Goal: Task Accomplishment & Management: Use online tool/utility

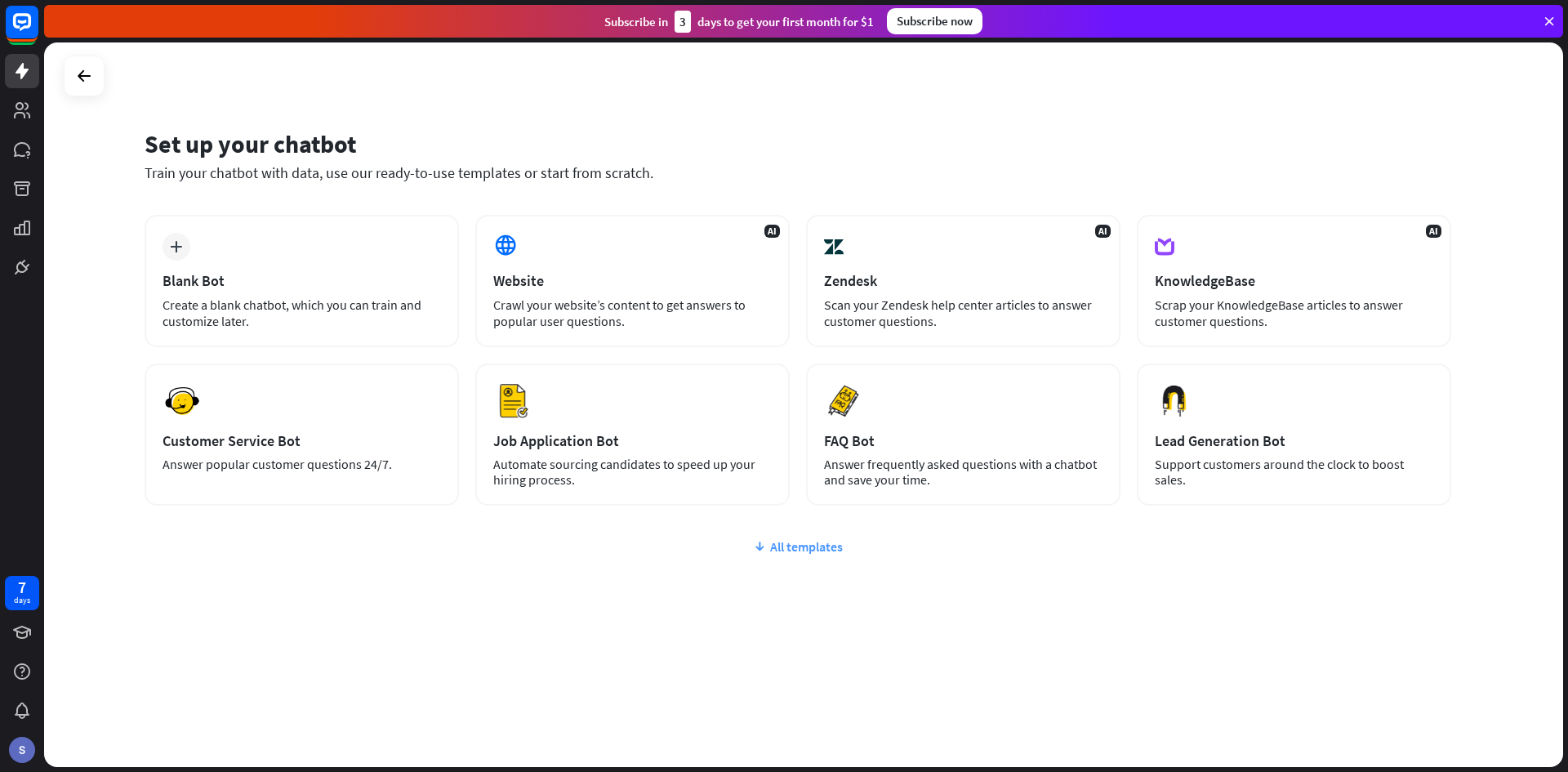
click at [802, 545] on div "All templates" at bounding box center [798, 546] width 1307 height 16
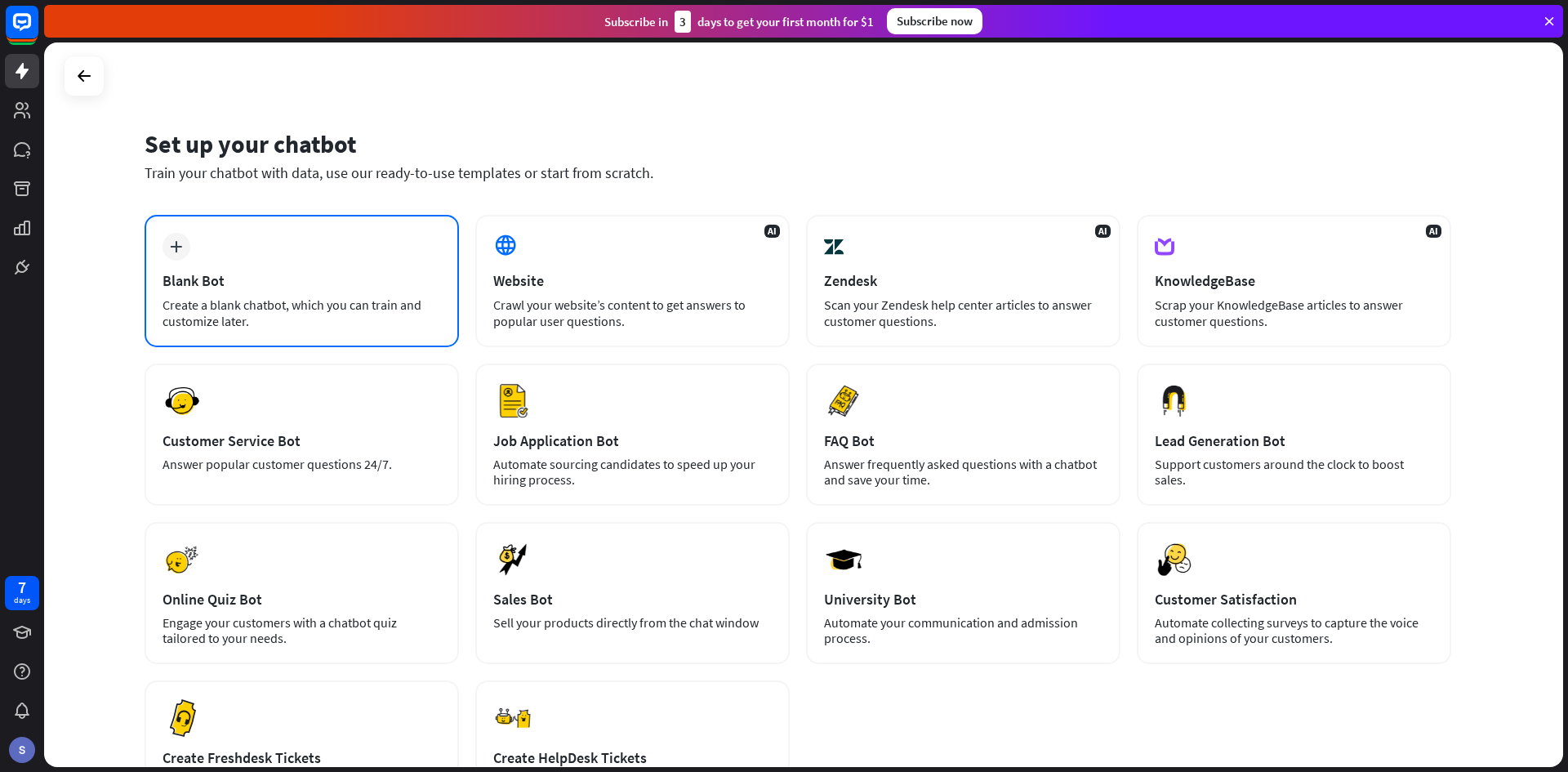
click at [373, 301] on div "Create a blank chatbot, which you can train and customize later." at bounding box center [301, 312] width 278 height 32
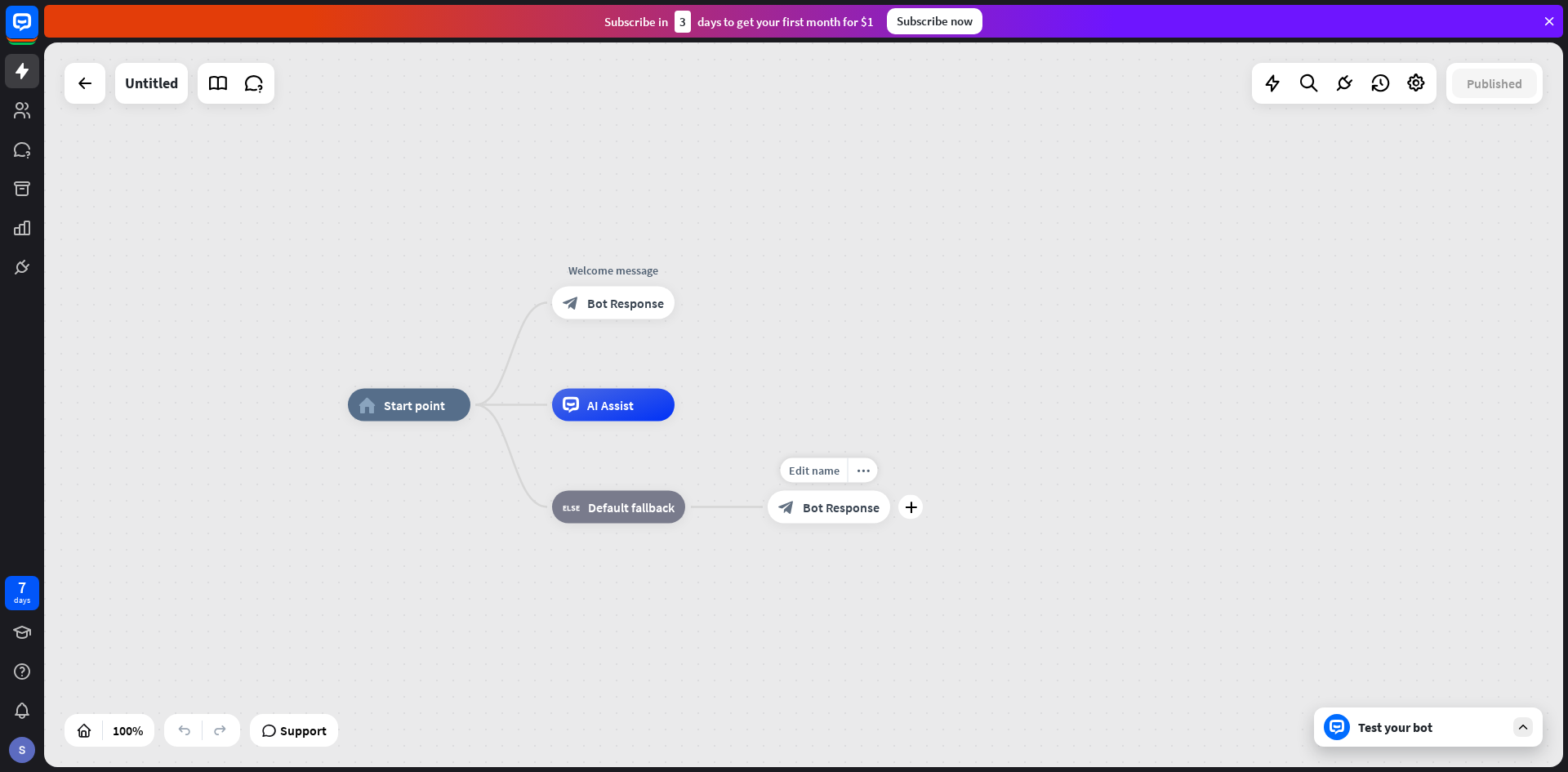
click at [833, 512] on span "Bot Response" at bounding box center [841, 506] width 77 height 16
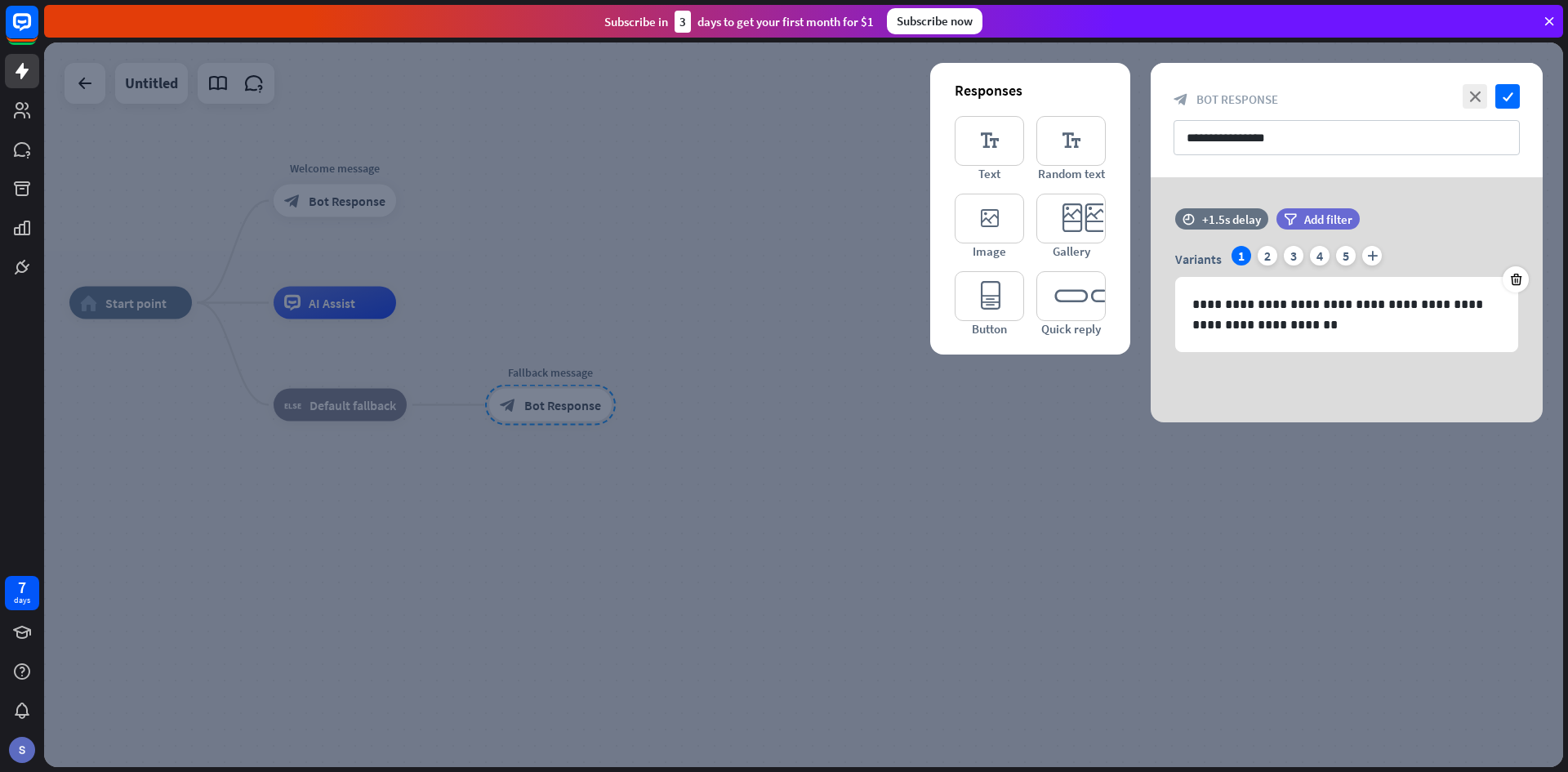
click at [1000, 659] on div at bounding box center [804, 404] width 1519 height 724
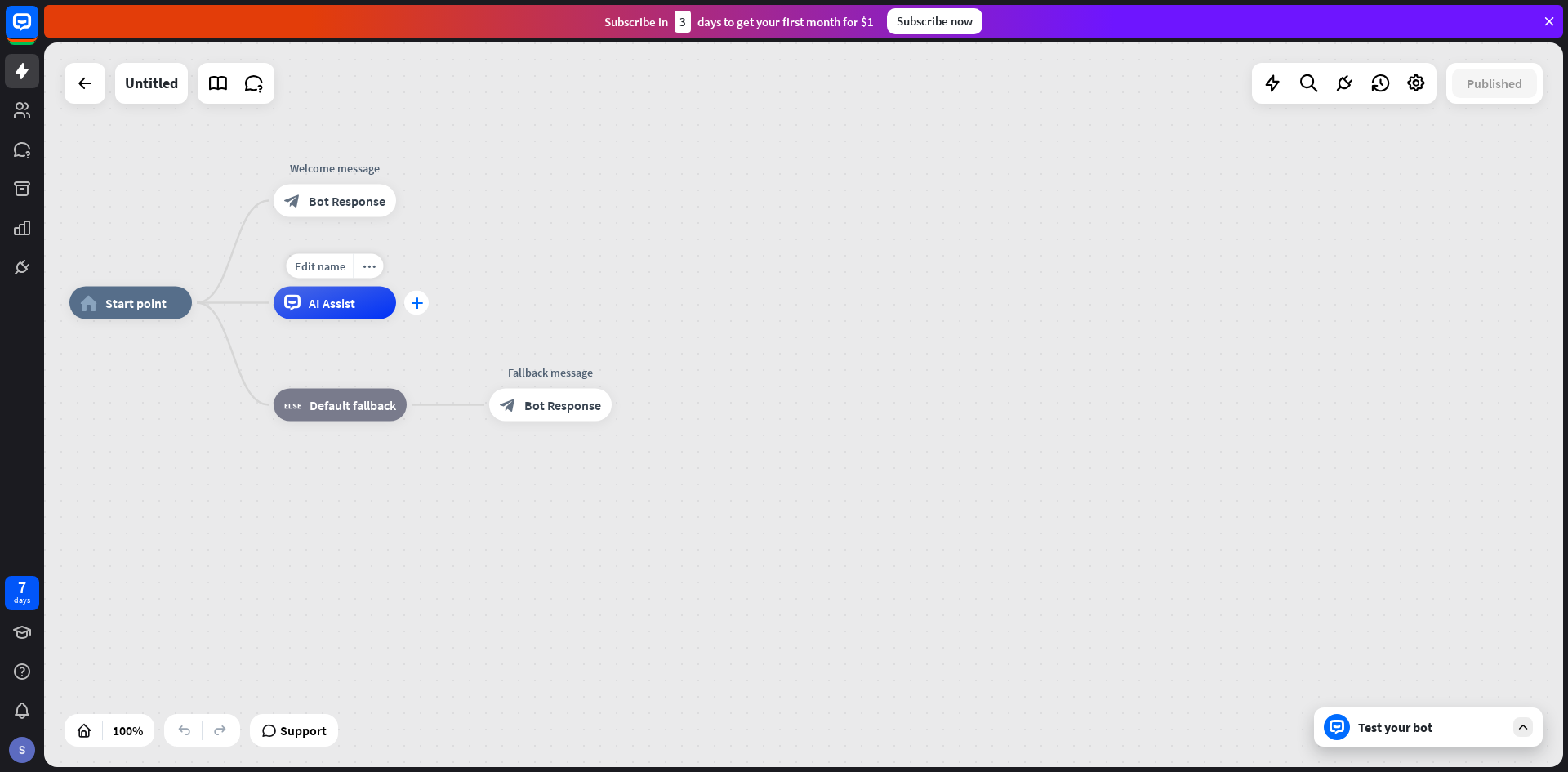
click at [413, 310] on div "plus" at bounding box center [416, 303] width 25 height 25
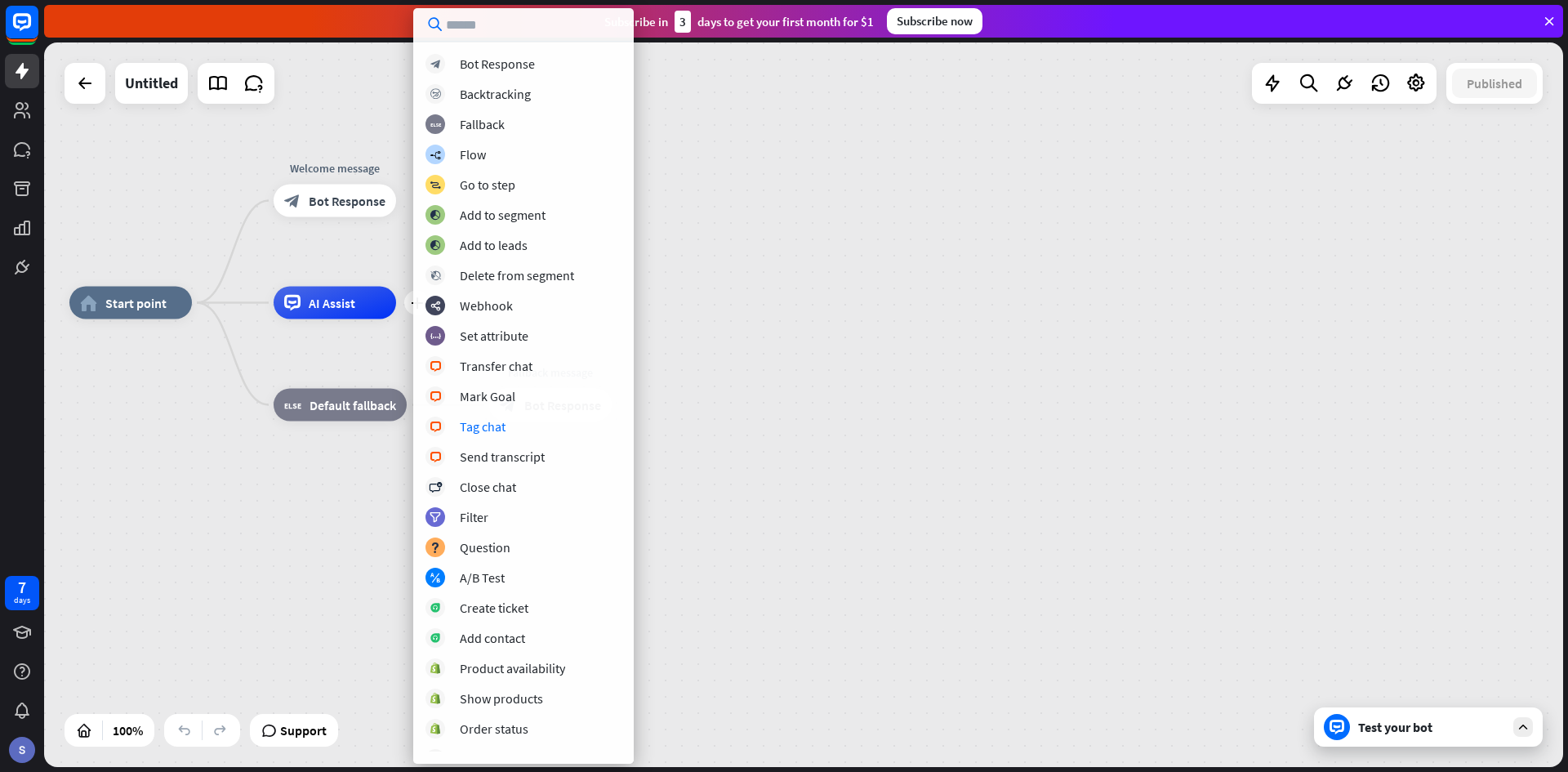
click at [754, 358] on div "home_2 Start point Welcome message block_bot_response Bot Response plus AI Assi…" at bounding box center [829, 665] width 1519 height 724
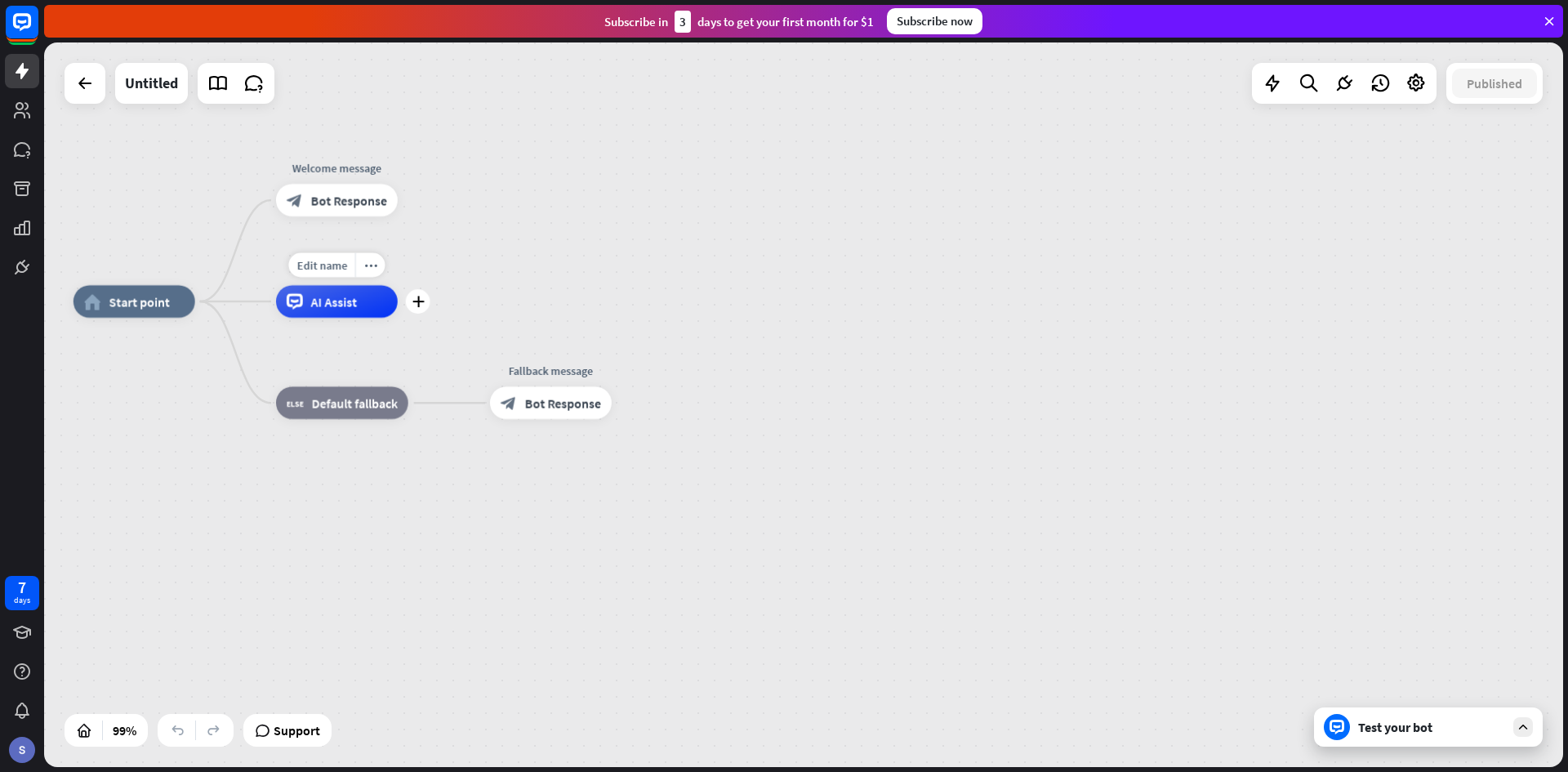
click at [392, 308] on div "AI Assist" at bounding box center [336, 301] width 122 height 32
click at [433, 306] on div "home_2 Start point Welcome message block_bot_response Bot Response Edit name mo…" at bounding box center [827, 660] width 1508 height 718
click at [417, 306] on icon "plus" at bounding box center [417, 300] width 12 height 11
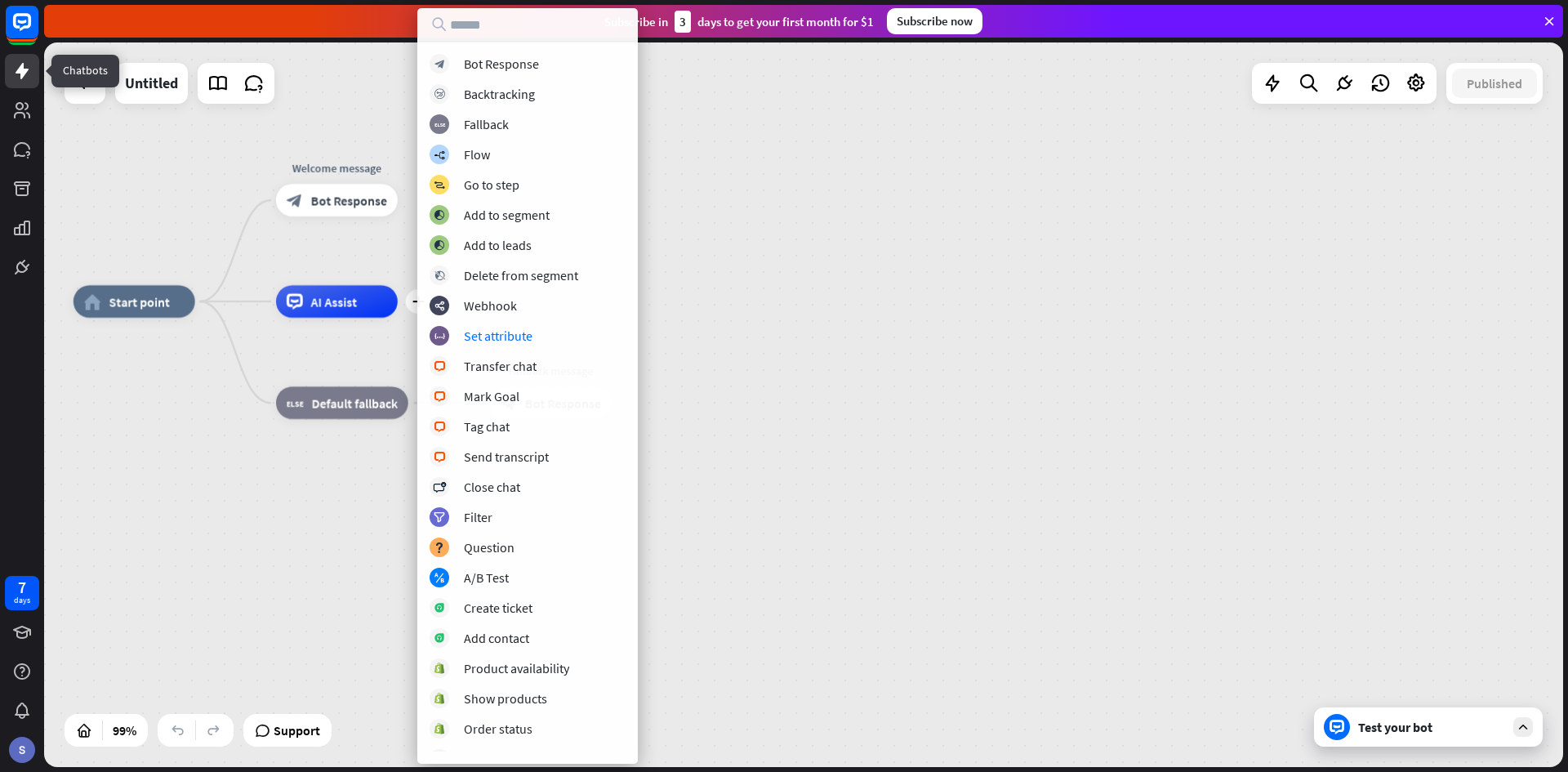
click at [18, 78] on icon at bounding box center [21, 71] width 20 height 20
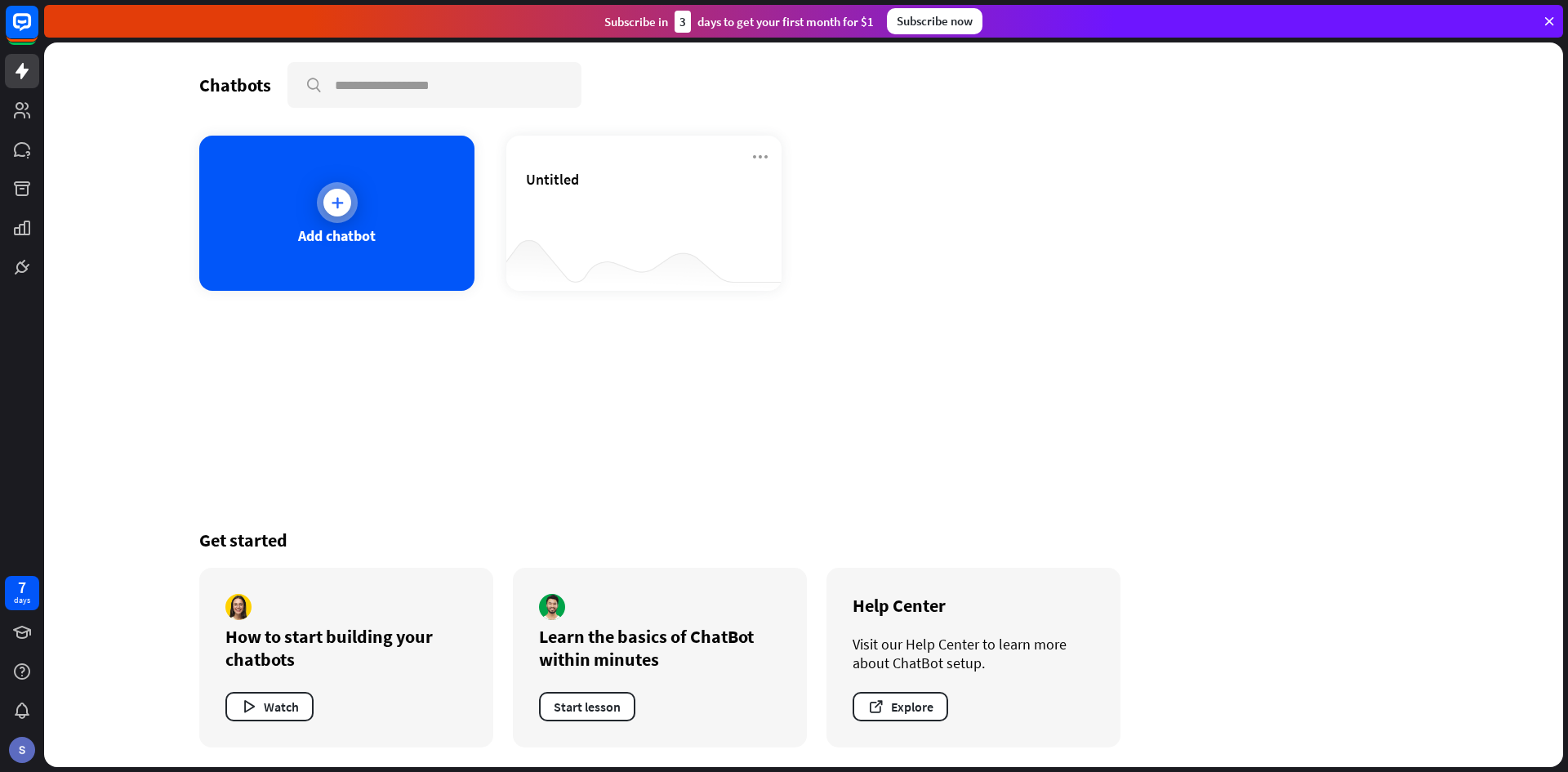
click at [411, 219] on div "Add chatbot" at bounding box center [336, 213] width 275 height 155
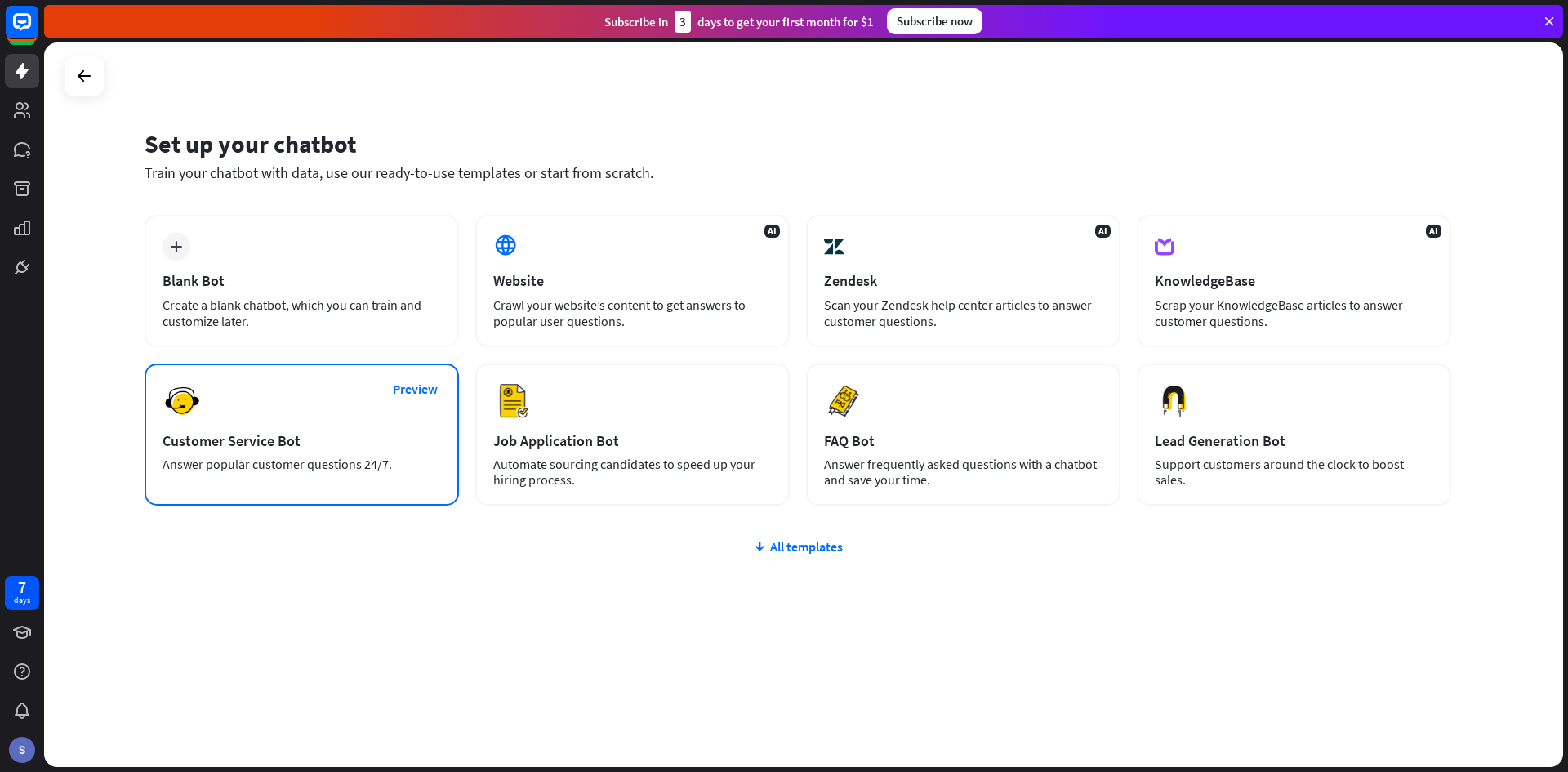
click at [283, 413] on div "Preview Customer Service Bot Answer popular customer questions 24/7." at bounding box center [301, 434] width 314 height 142
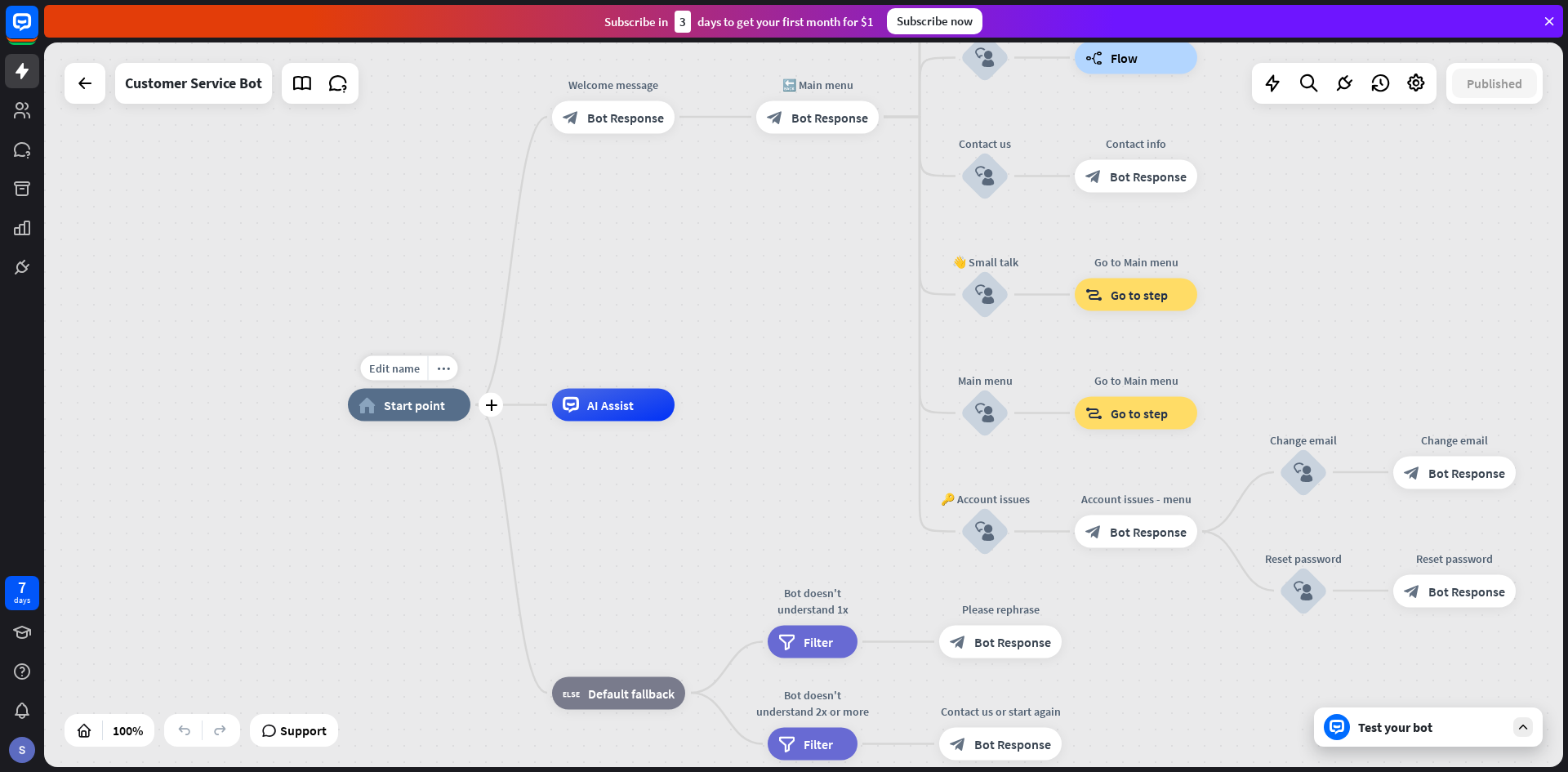
click at [423, 410] on span "Start point" at bounding box center [415, 404] width 61 height 16
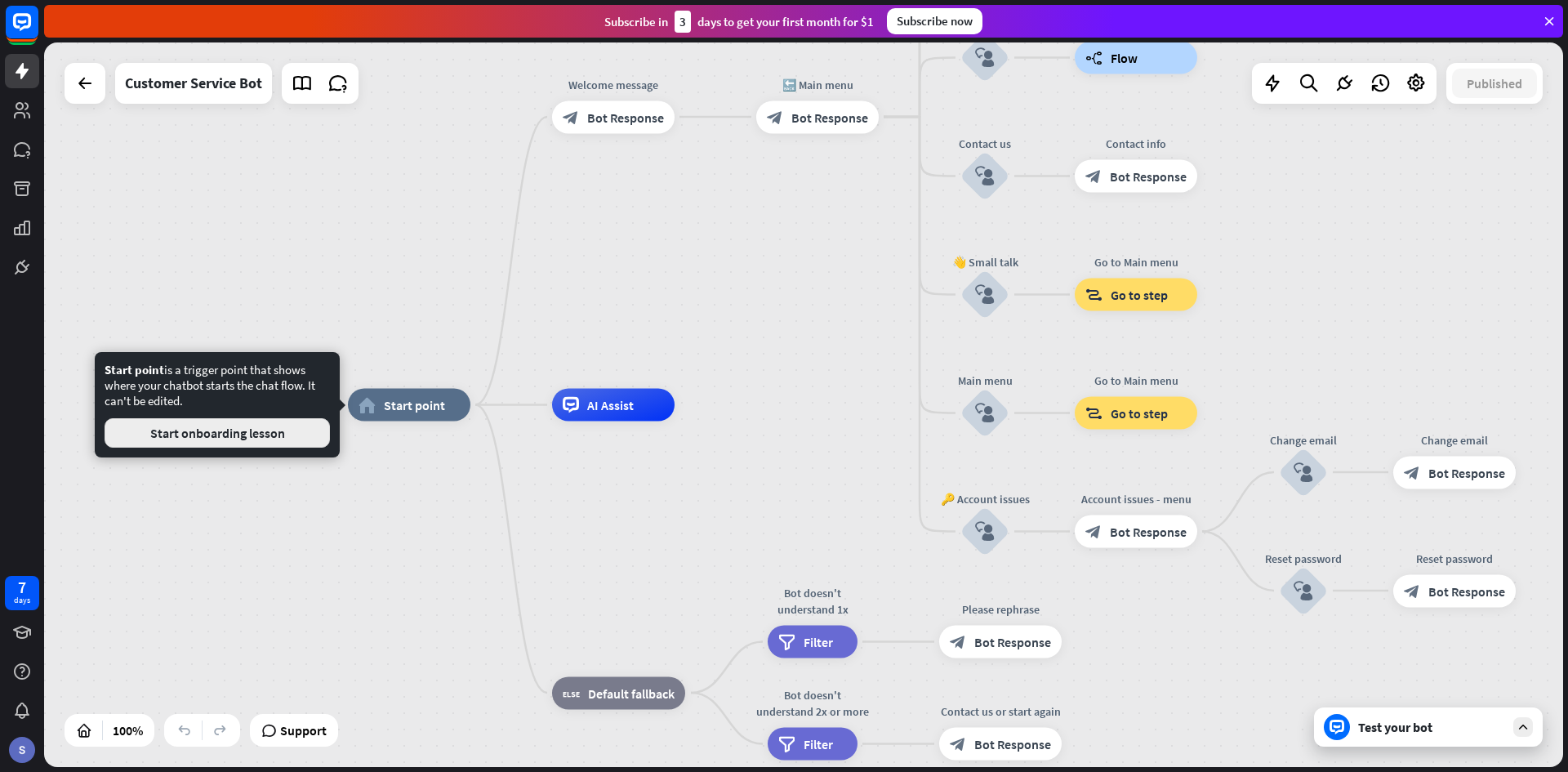
click at [251, 432] on button "Start onboarding lesson" at bounding box center [217, 432] width 226 height 30
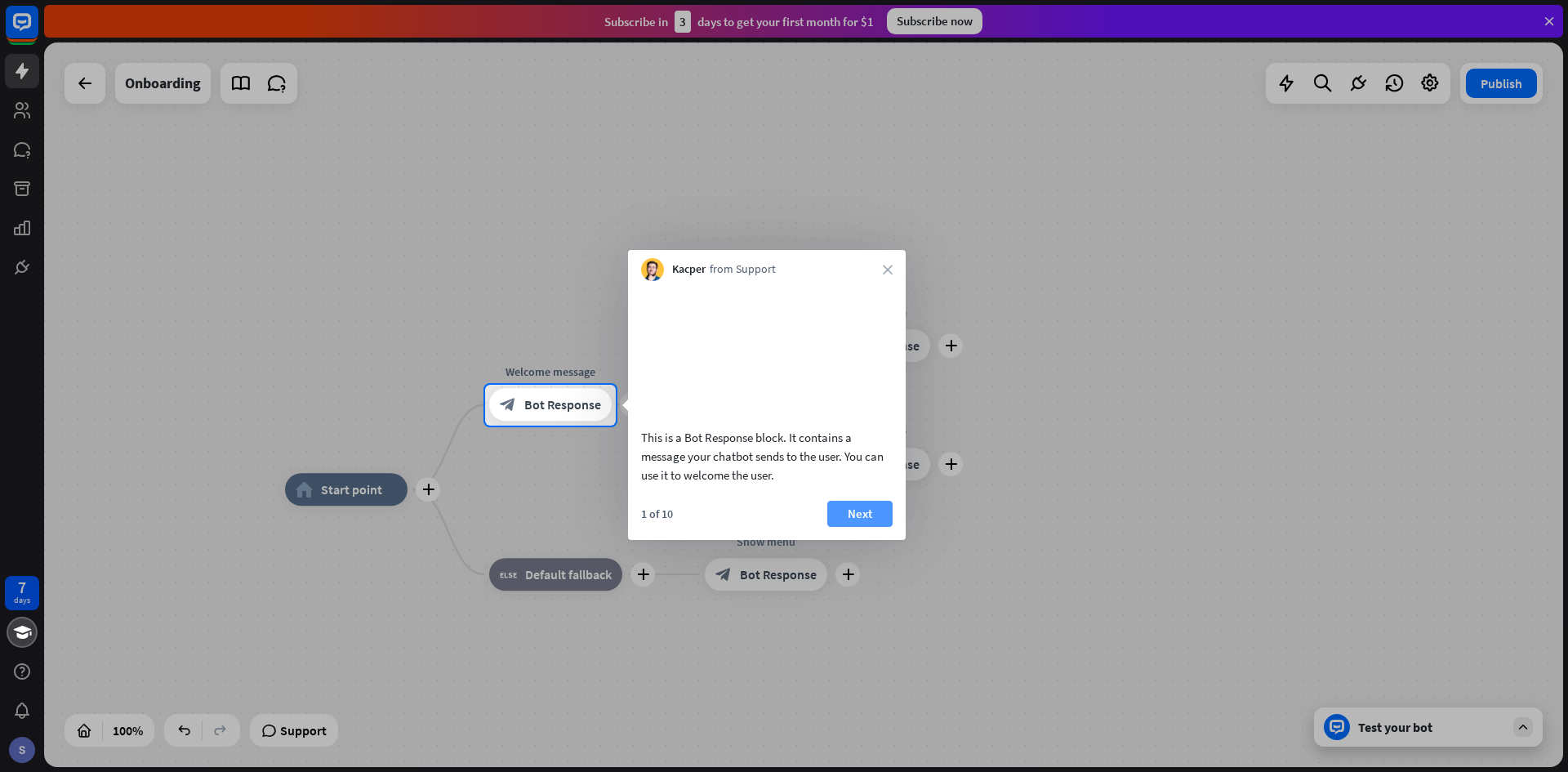
click at [857, 527] on button "Next" at bounding box center [860, 513] width 66 height 26
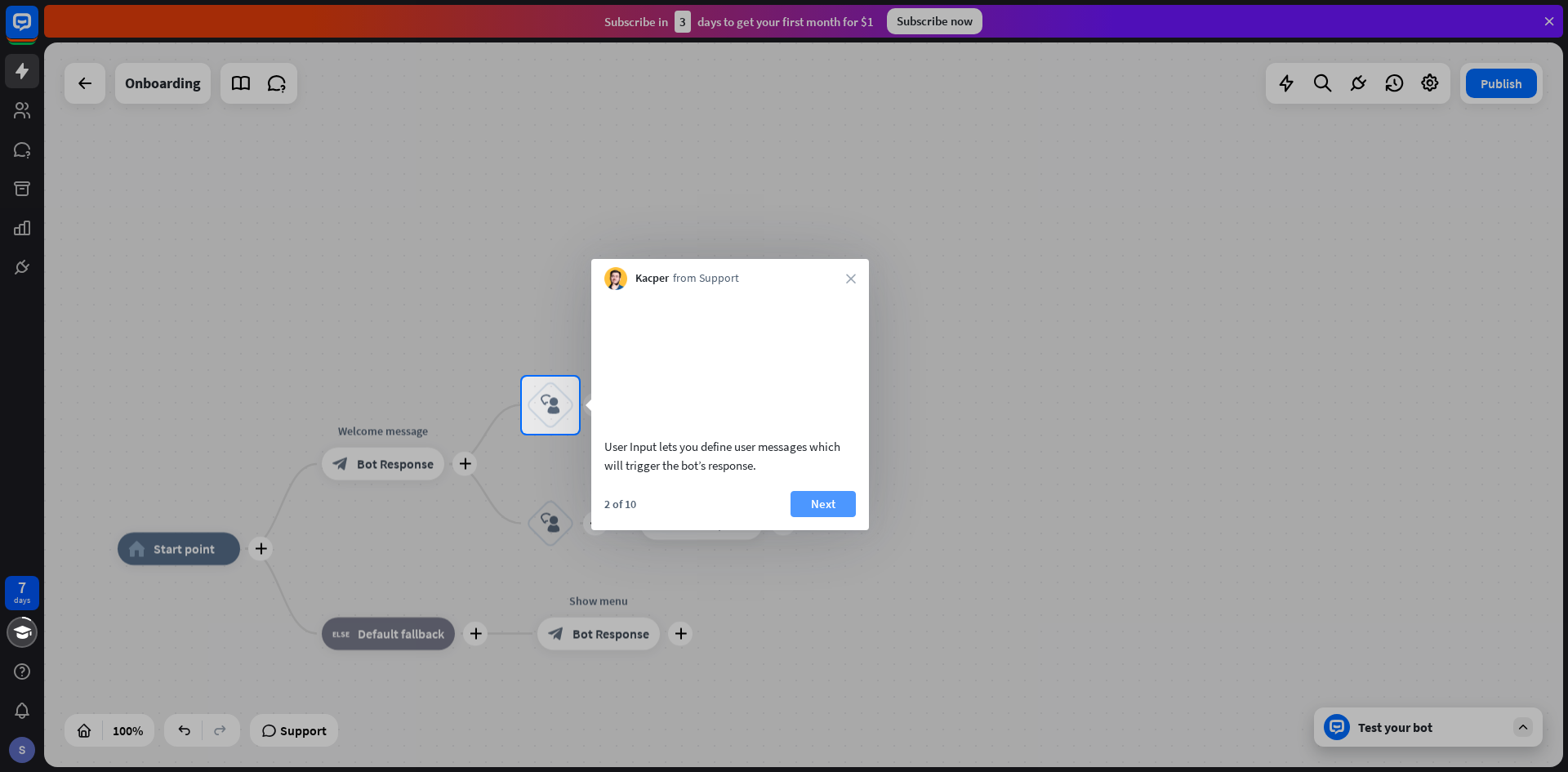
click at [840, 517] on button "Next" at bounding box center [823, 504] width 66 height 26
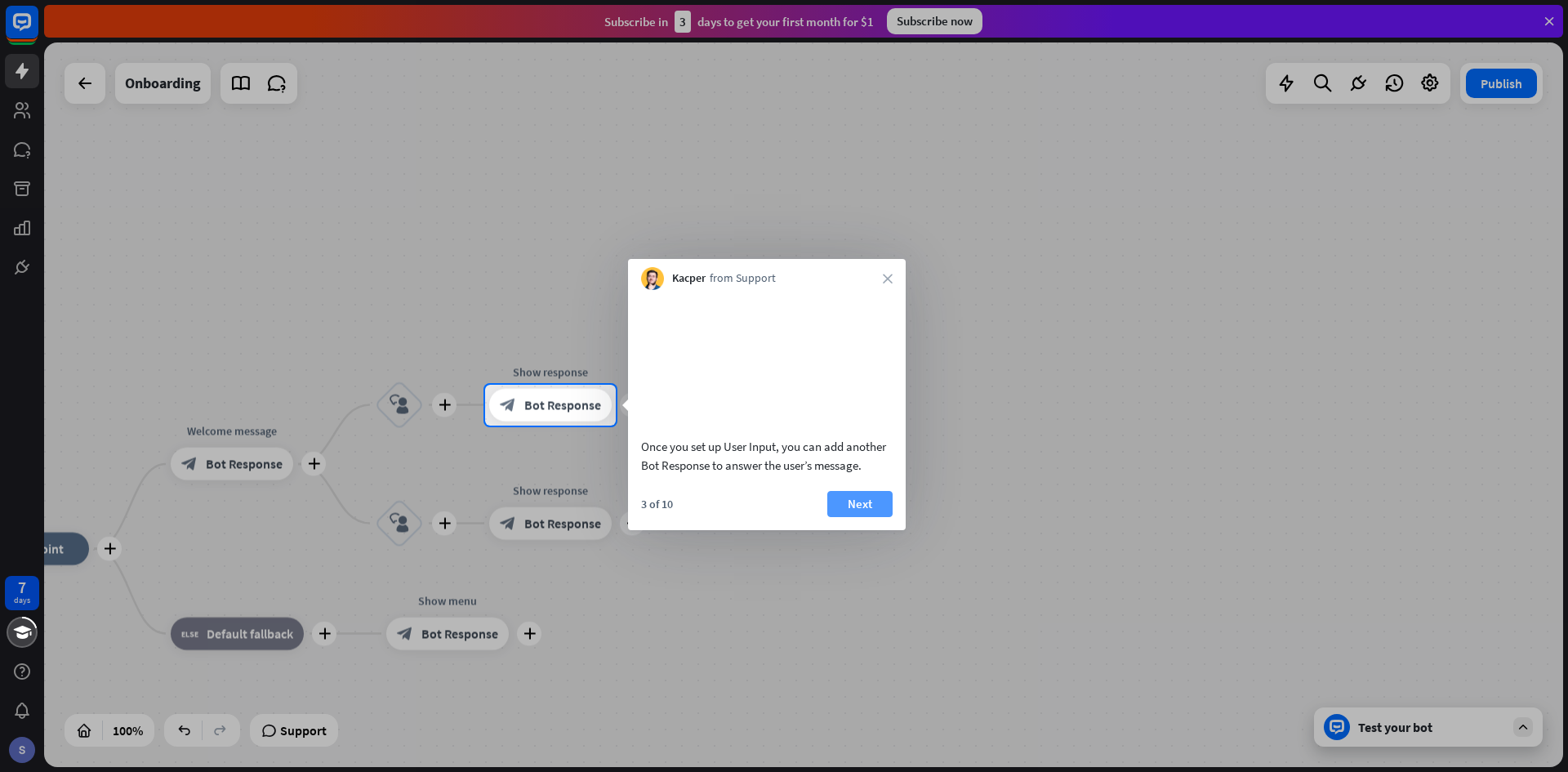
click at [866, 517] on button "Next" at bounding box center [860, 504] width 66 height 26
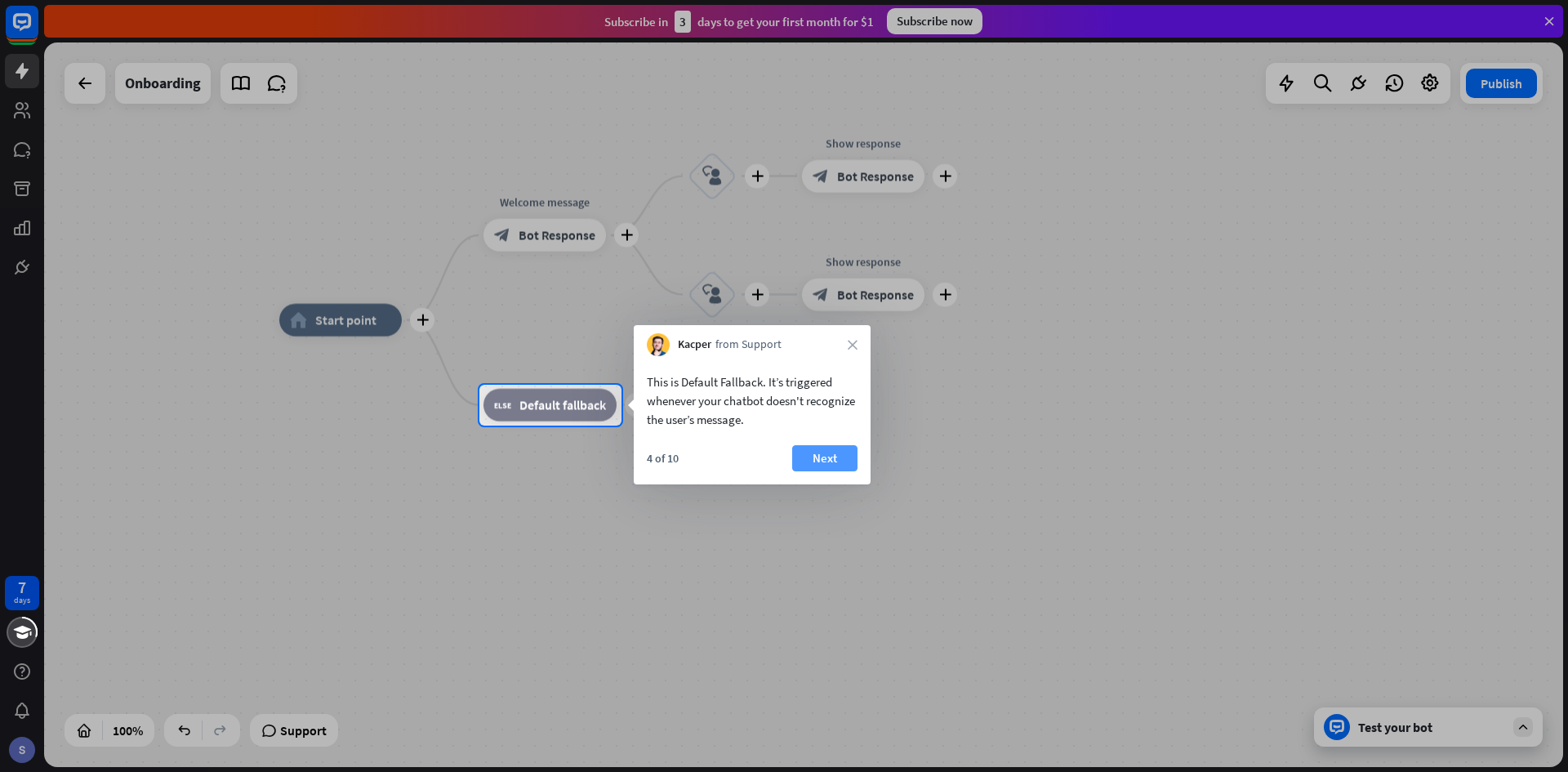
click at [836, 454] on button "Next" at bounding box center [825, 458] width 66 height 26
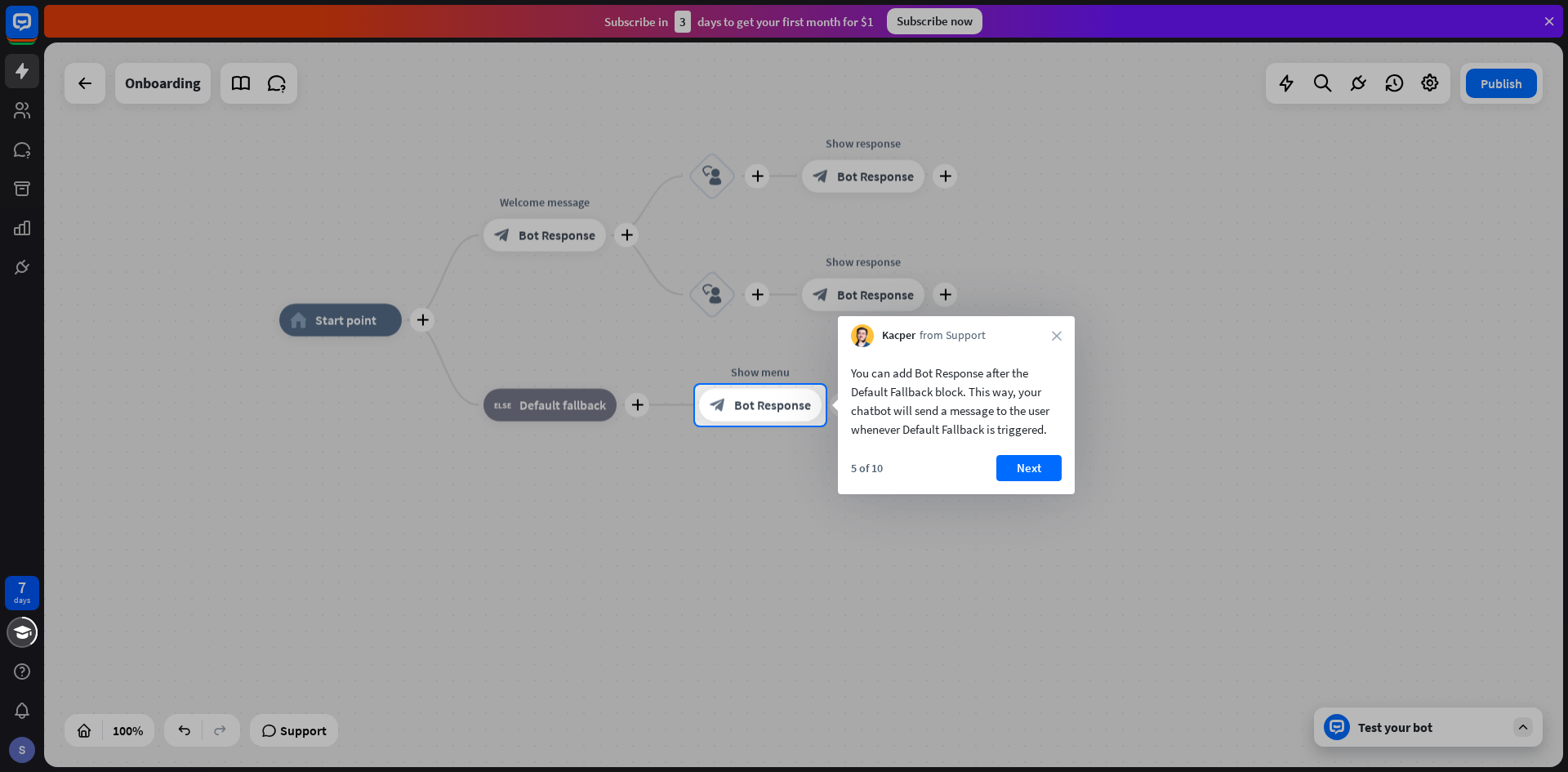
click at [836, 454] on div "7 days close Product Help First steps Get started with ChatBot Help Center Foll…" at bounding box center [784, 386] width 1568 height 772
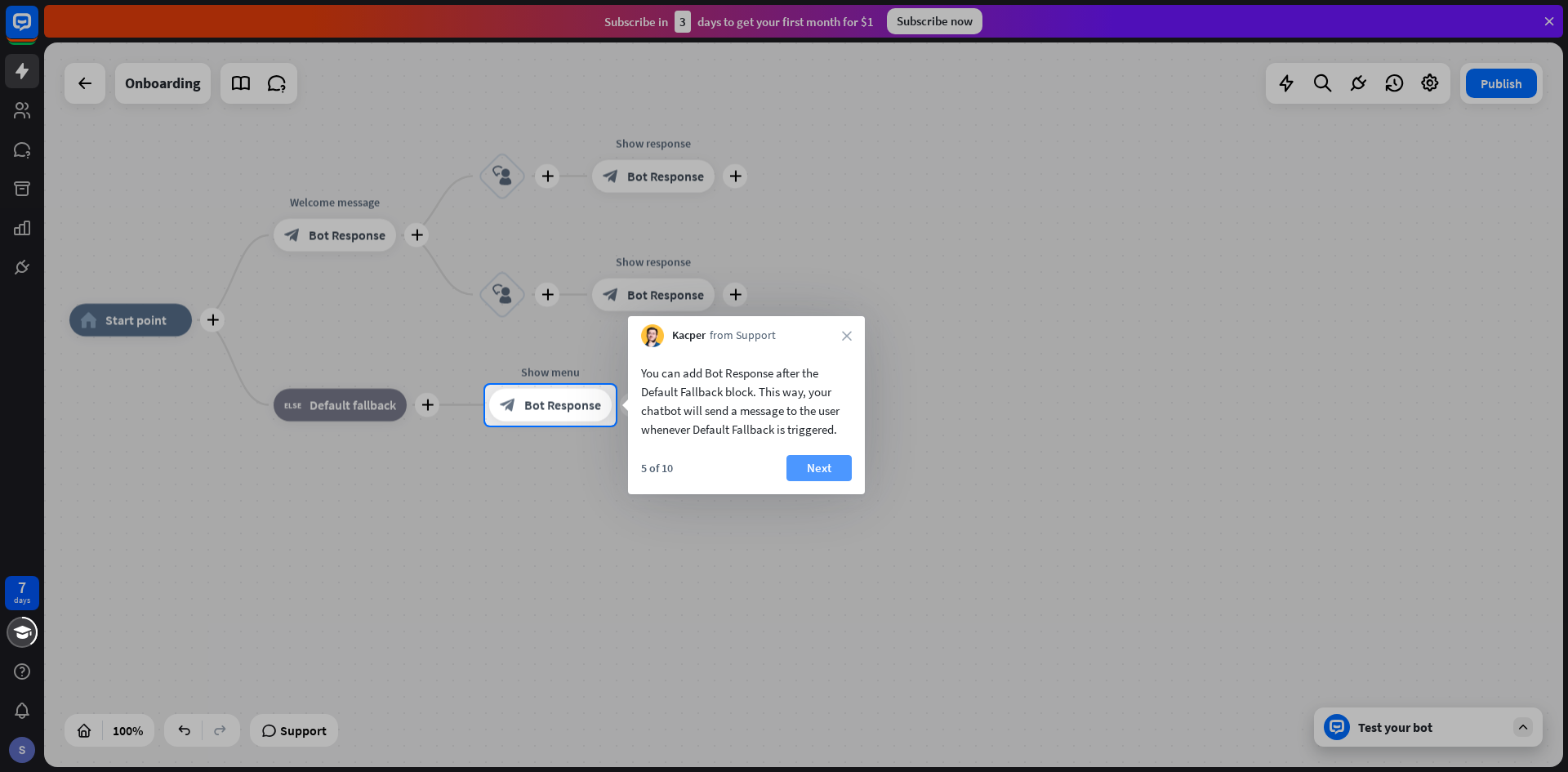
click at [816, 462] on button "Next" at bounding box center [819, 467] width 66 height 26
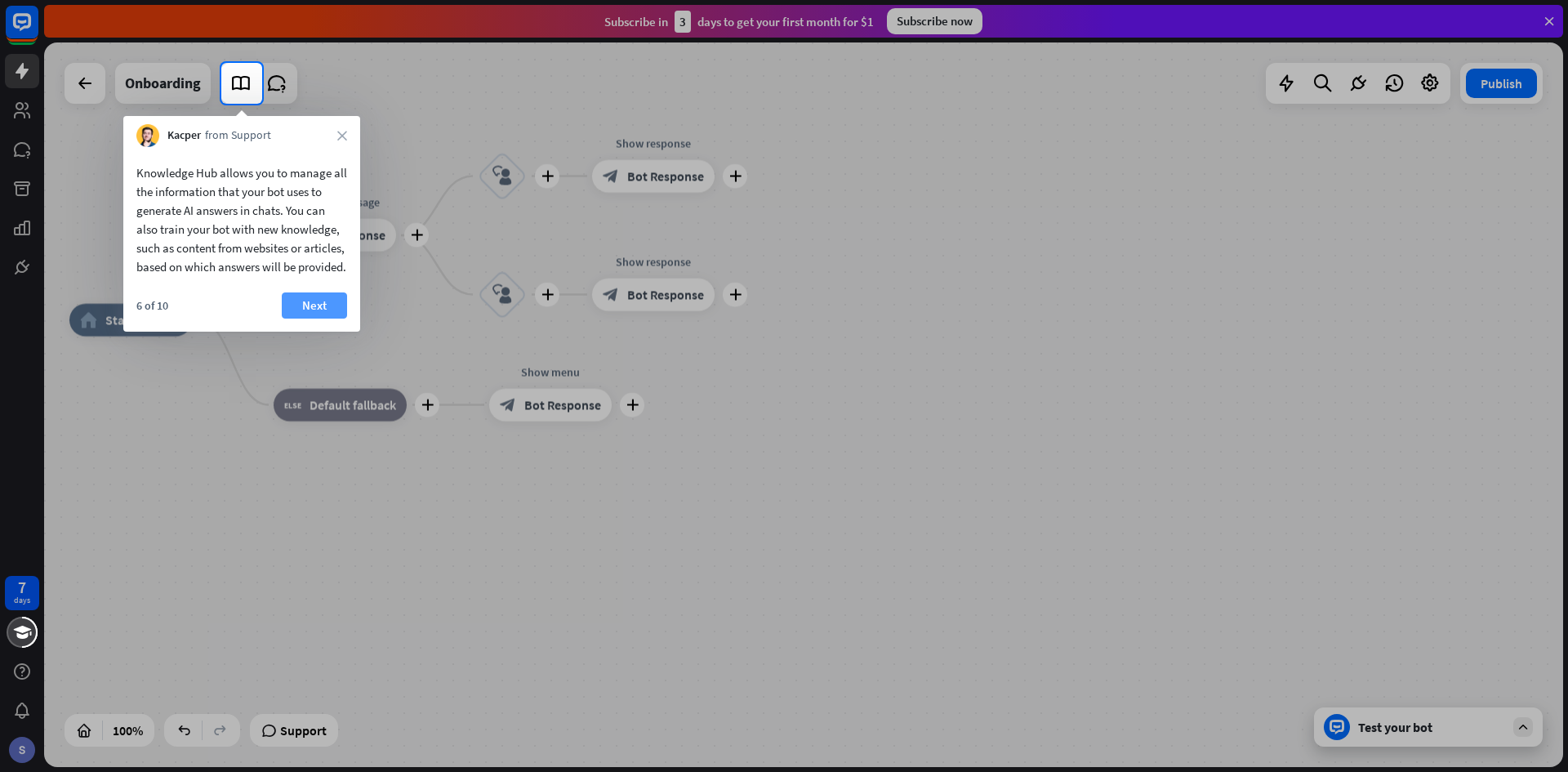
click at [318, 318] on button "Next" at bounding box center [314, 305] width 66 height 26
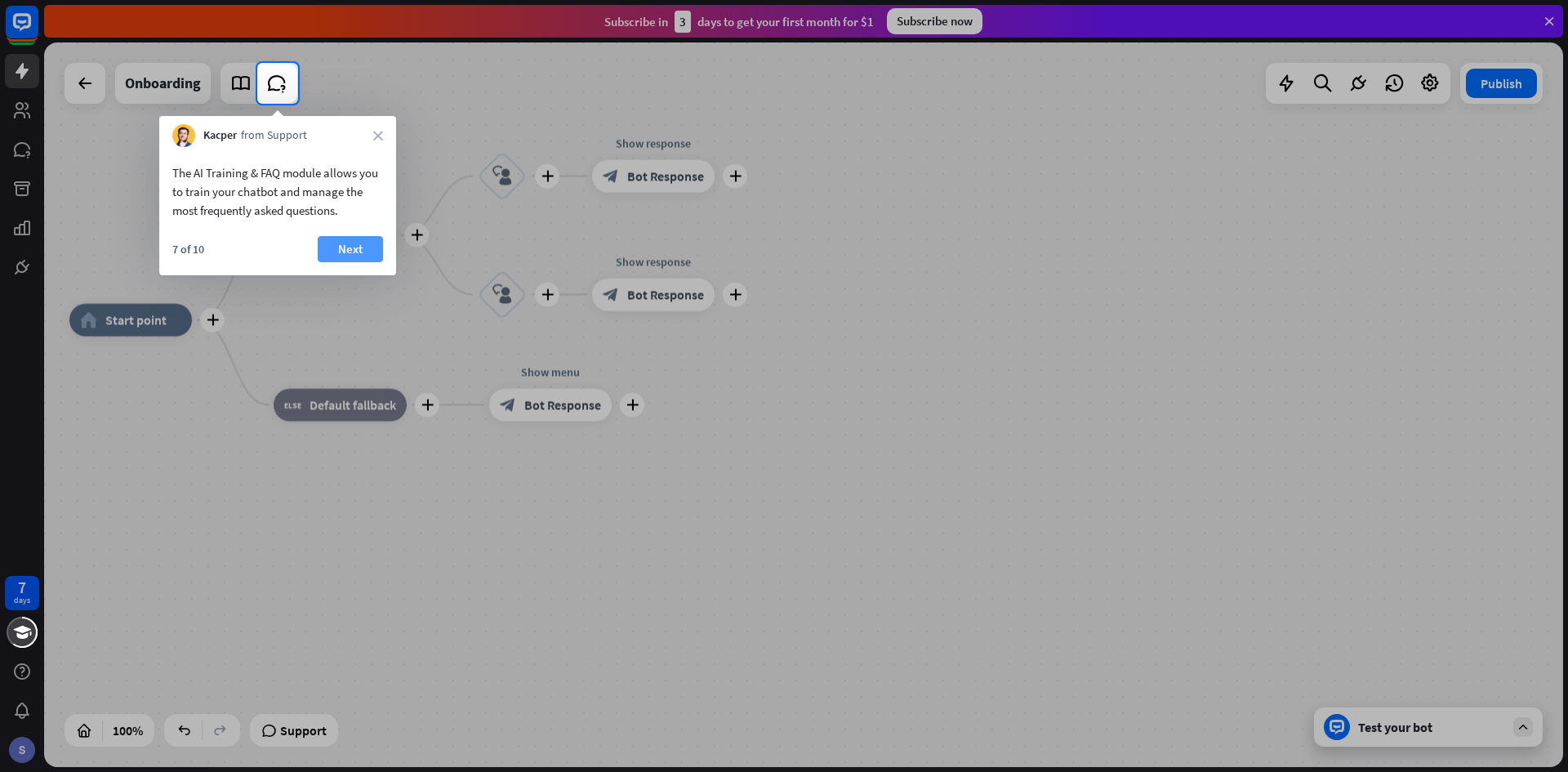
click at [352, 242] on button "Next" at bounding box center [350, 249] width 66 height 26
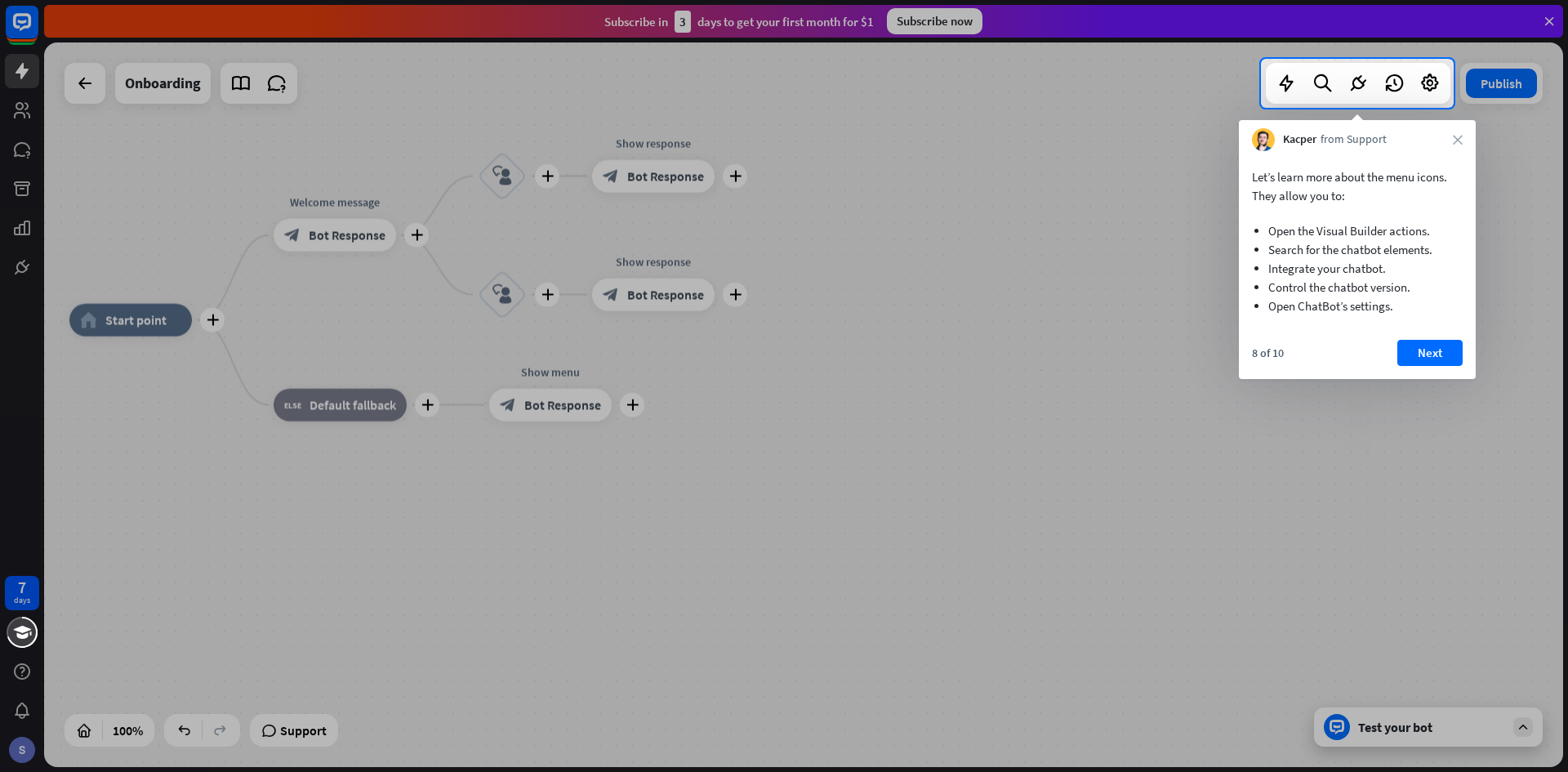
click at [1422, 339] on div "Let’s learn more about the menu icons. They allow you to: Open the Visual Build…" at bounding box center [1357, 265] width 237 height 228
click at [1423, 352] on button "Next" at bounding box center [1429, 352] width 66 height 26
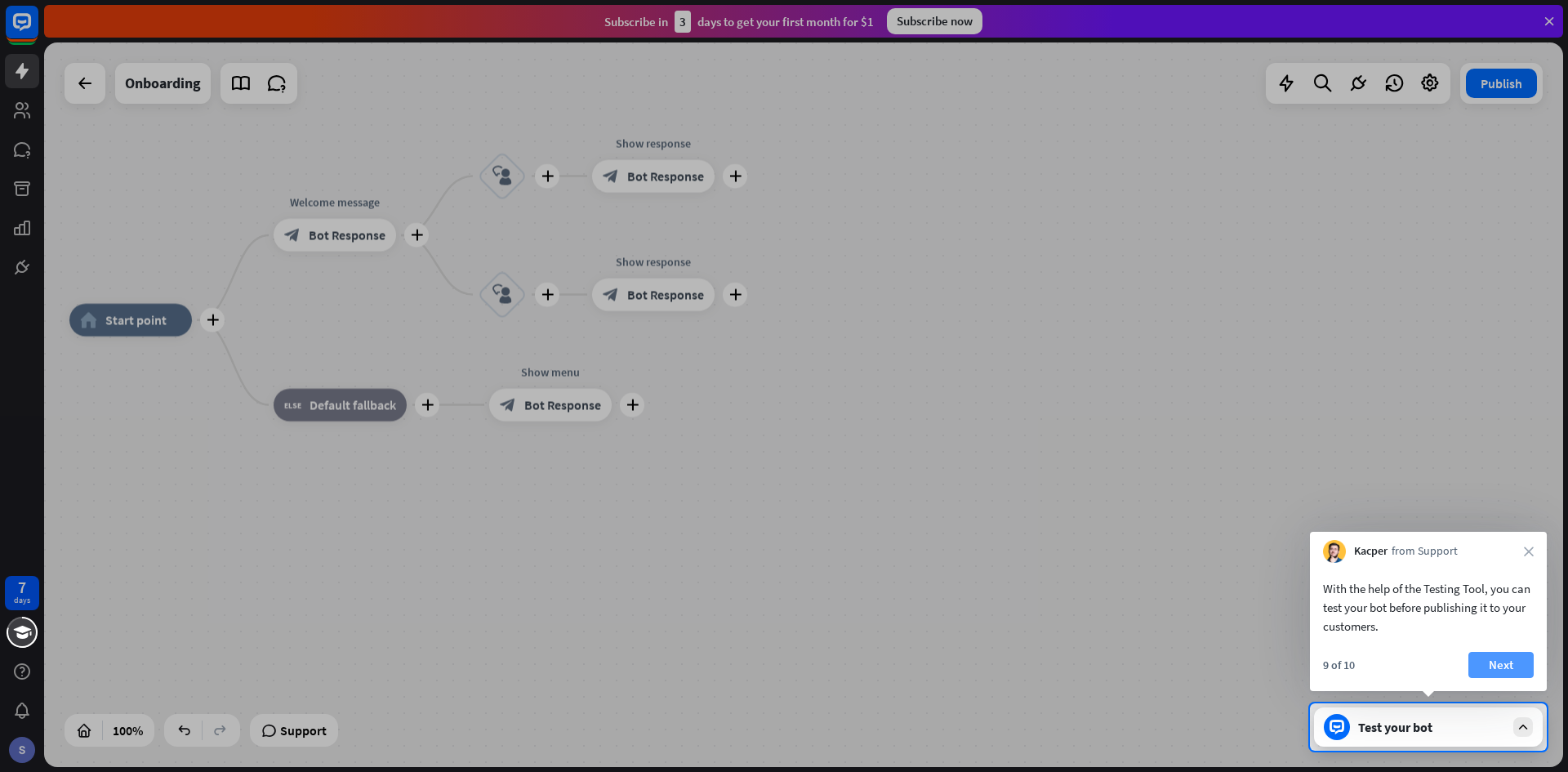
click at [1525, 660] on button "Next" at bounding box center [1501, 665] width 66 height 26
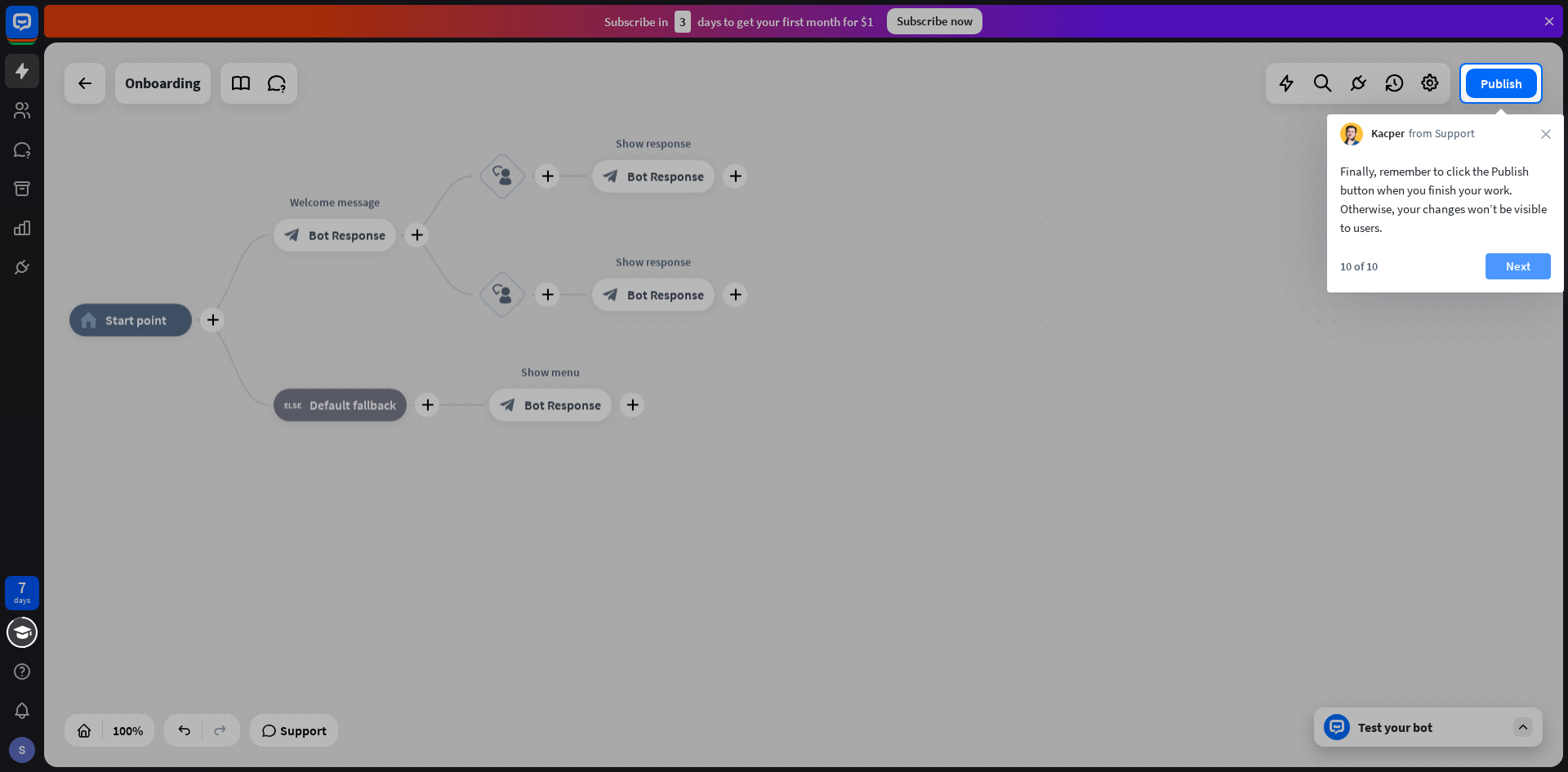
click at [1532, 259] on button "Next" at bounding box center [1518, 266] width 66 height 26
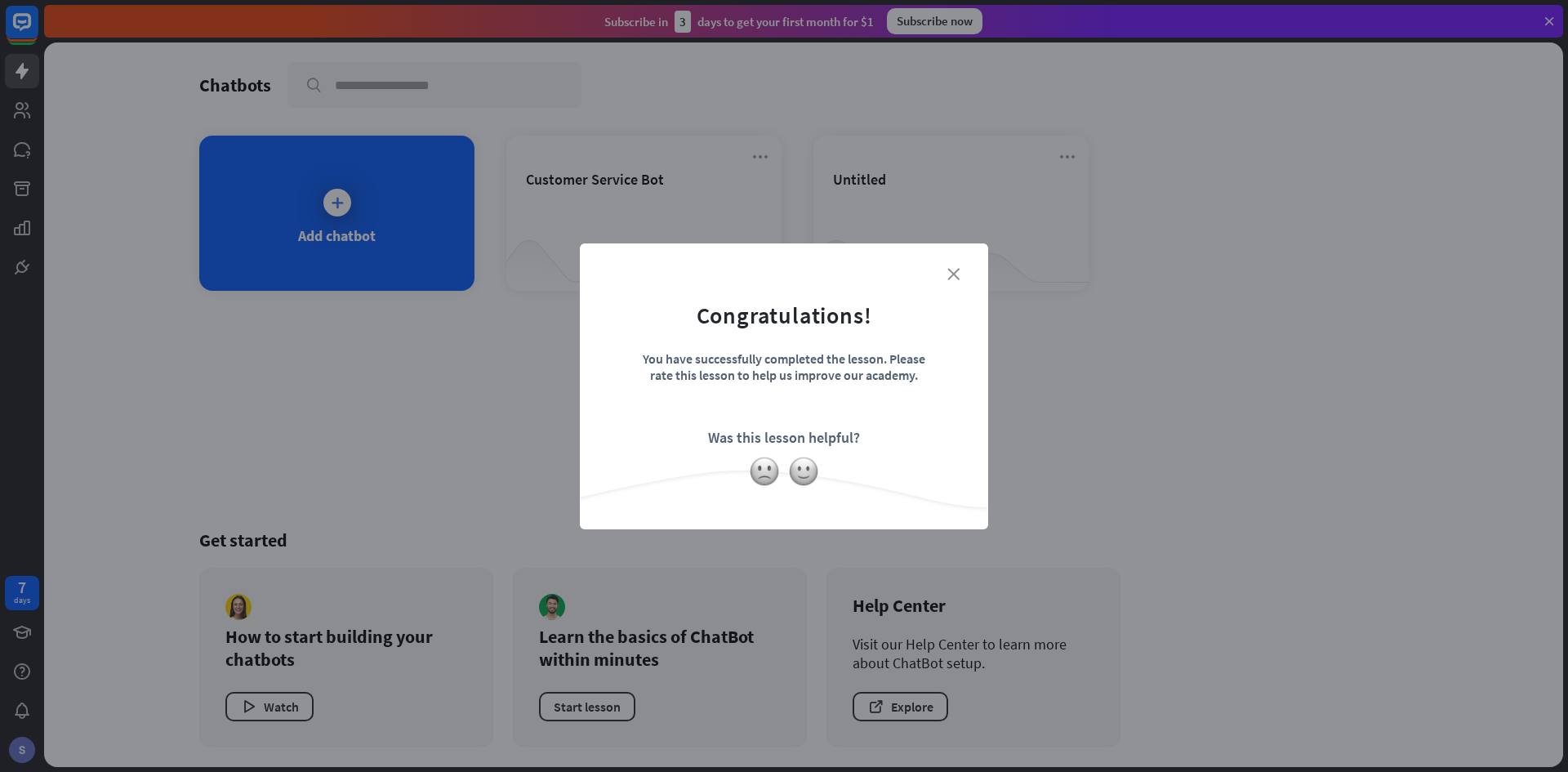
click at [950, 273] on icon "close" at bounding box center [953, 274] width 12 height 12
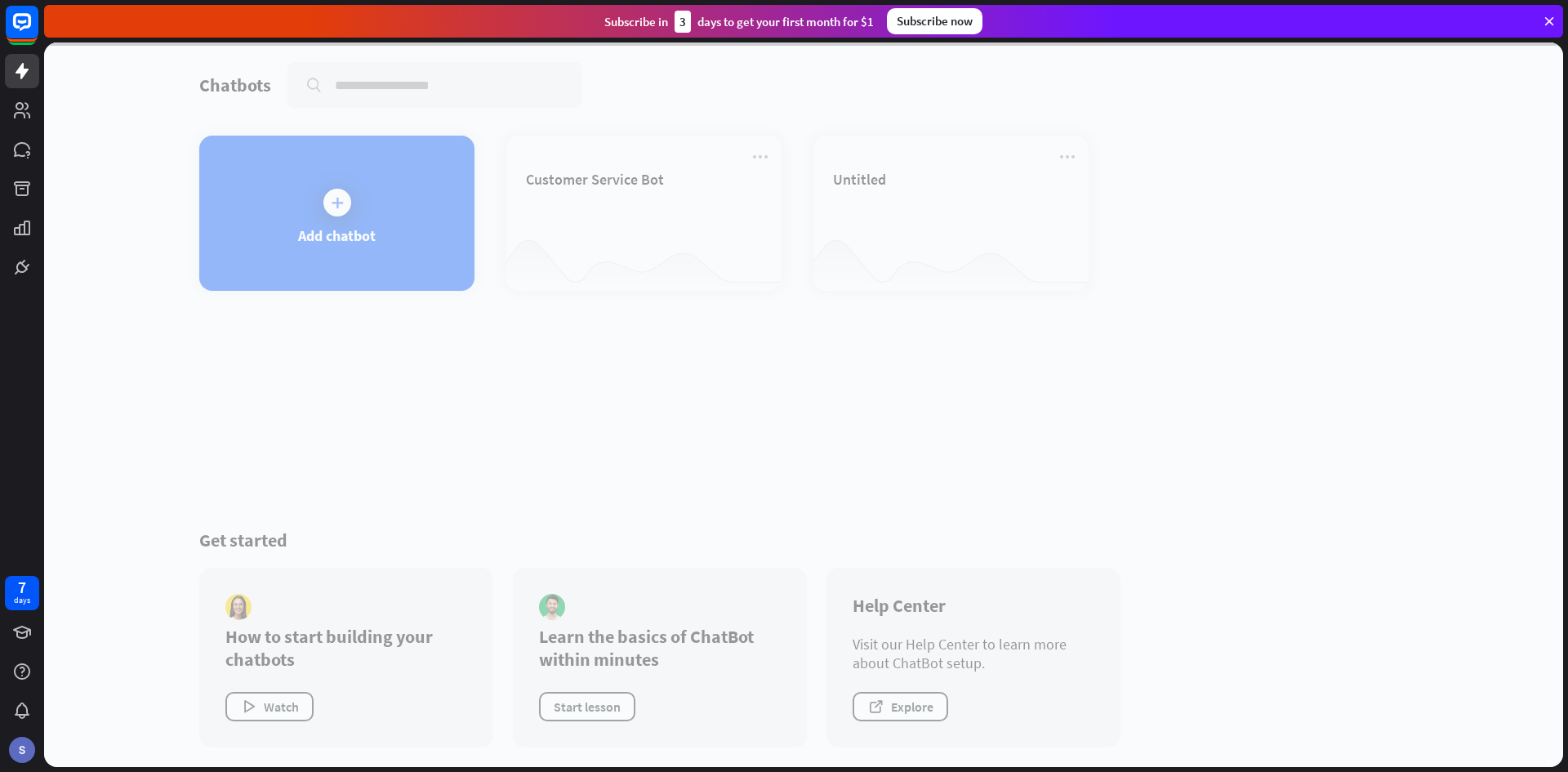
click at [626, 181] on div at bounding box center [804, 404] width 1519 height 724
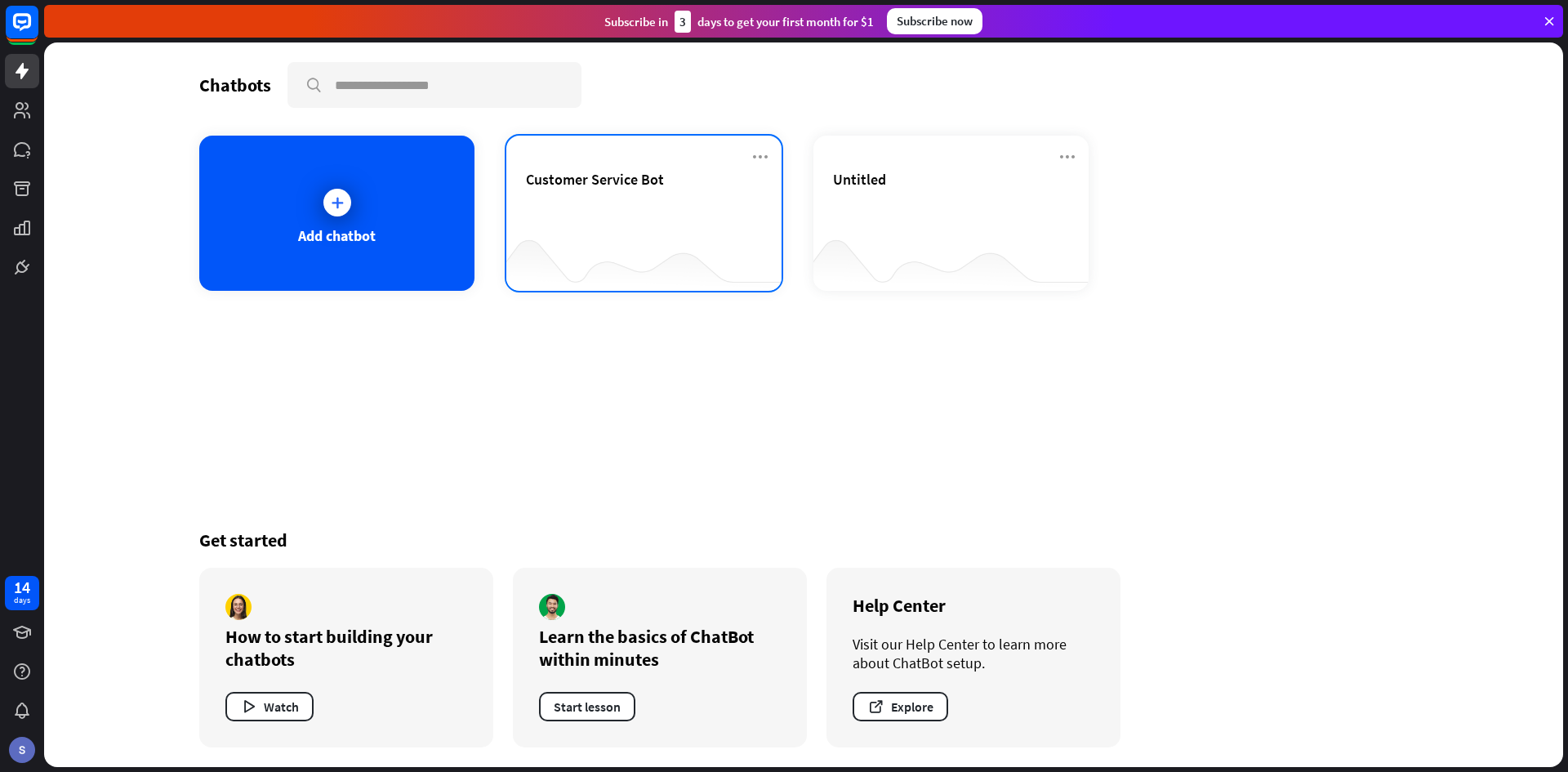
click at [626, 181] on span "Customer Service Bot" at bounding box center [595, 180] width 138 height 19
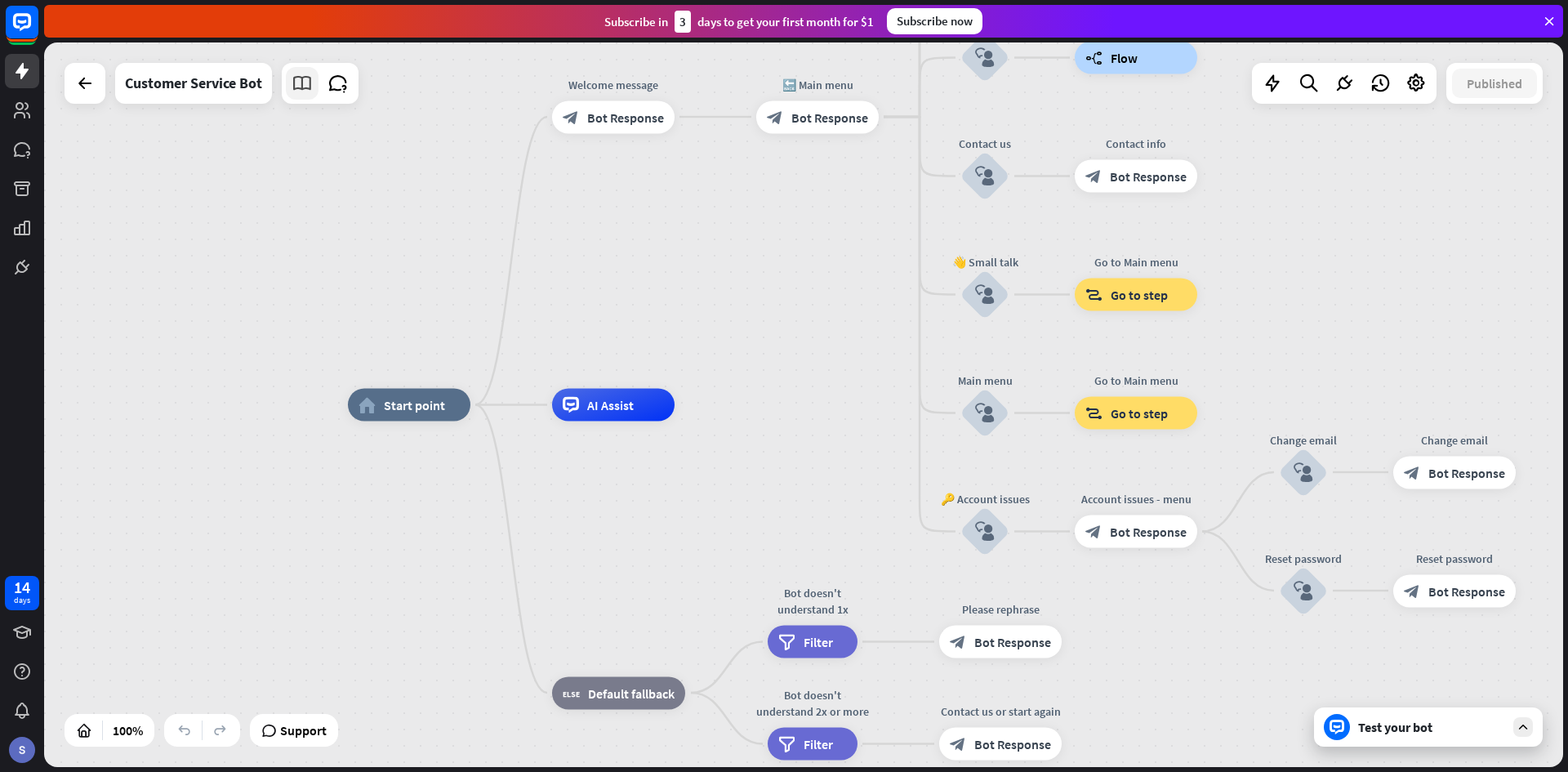
click at [300, 84] on icon at bounding box center [301, 83] width 21 height 21
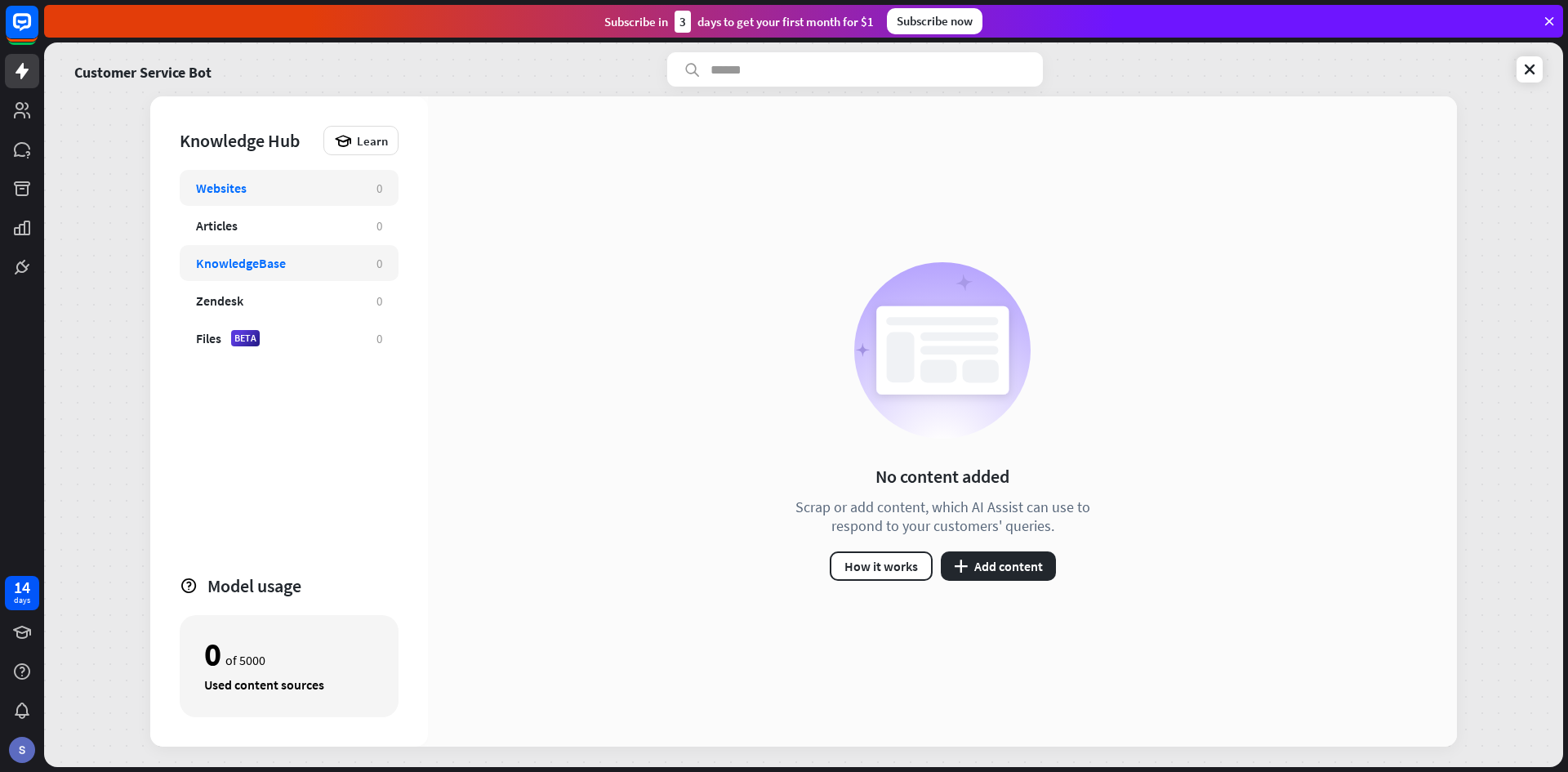
click at [268, 267] on div "KnowledgeBase" at bounding box center [241, 262] width 90 height 16
click at [1021, 573] on button "plus Add content" at bounding box center [998, 566] width 115 height 30
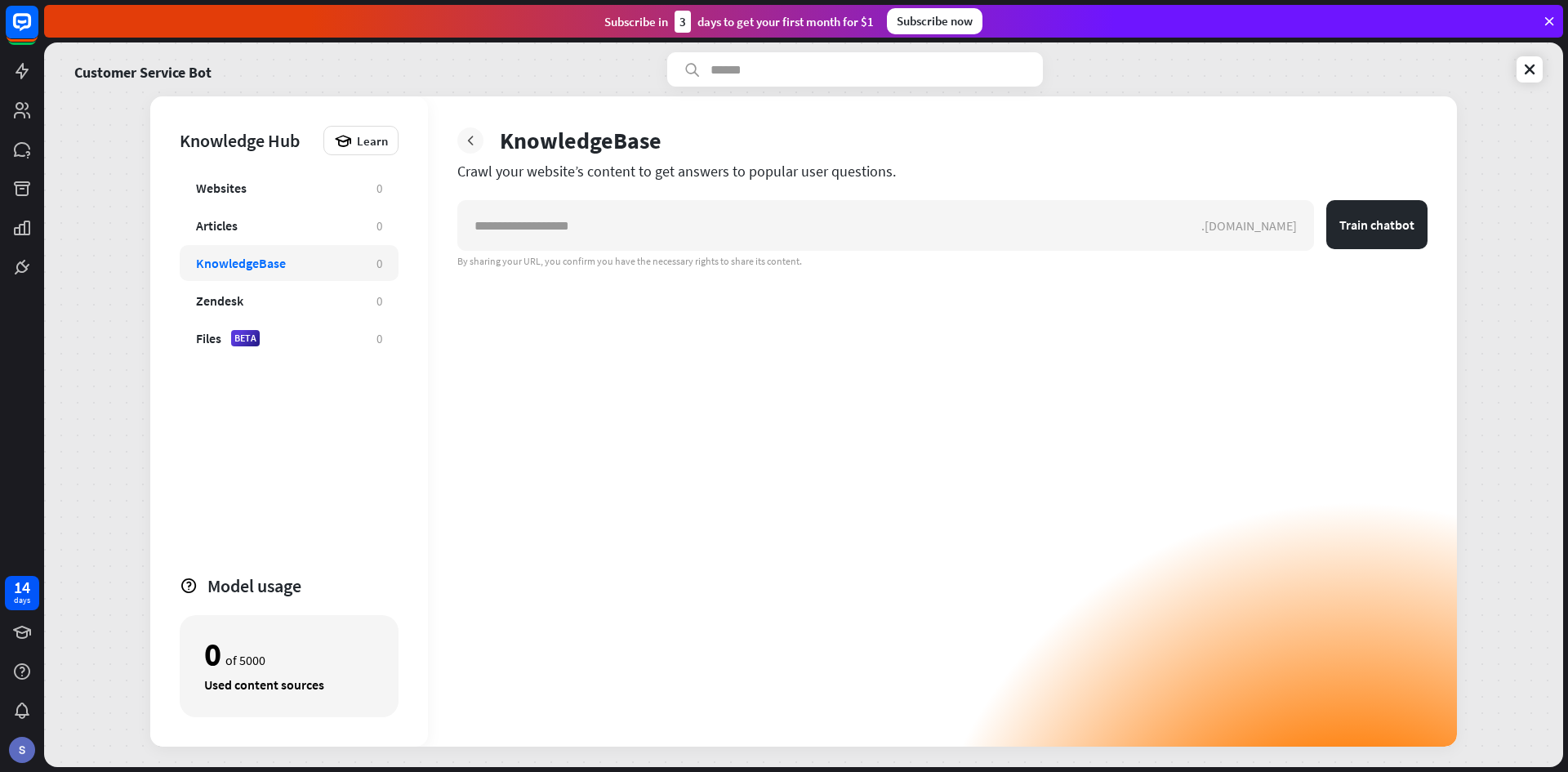
click at [482, 137] on div at bounding box center [470, 140] width 26 height 26
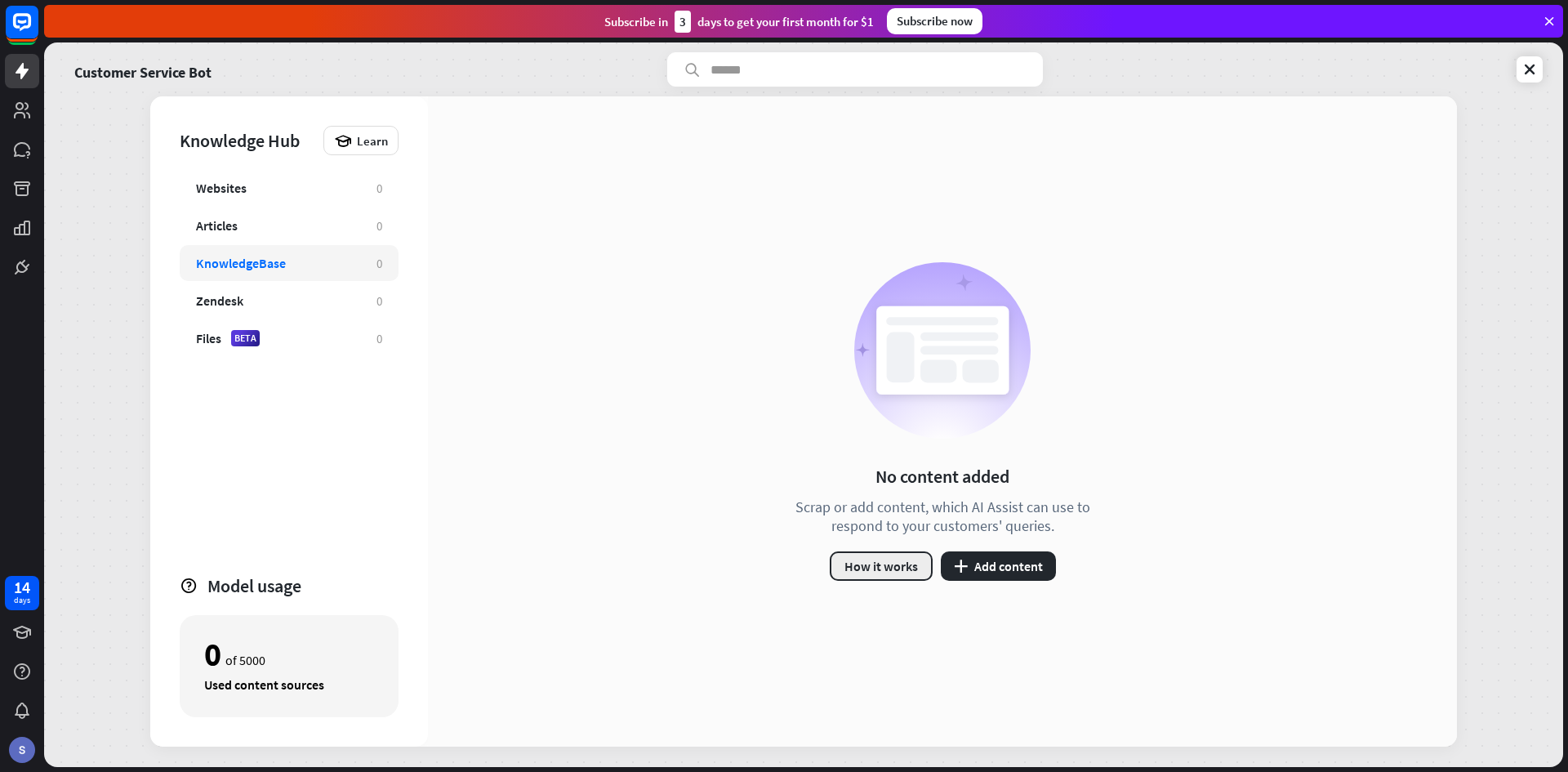
click at [895, 565] on button "How it works" at bounding box center [881, 566] width 103 height 30
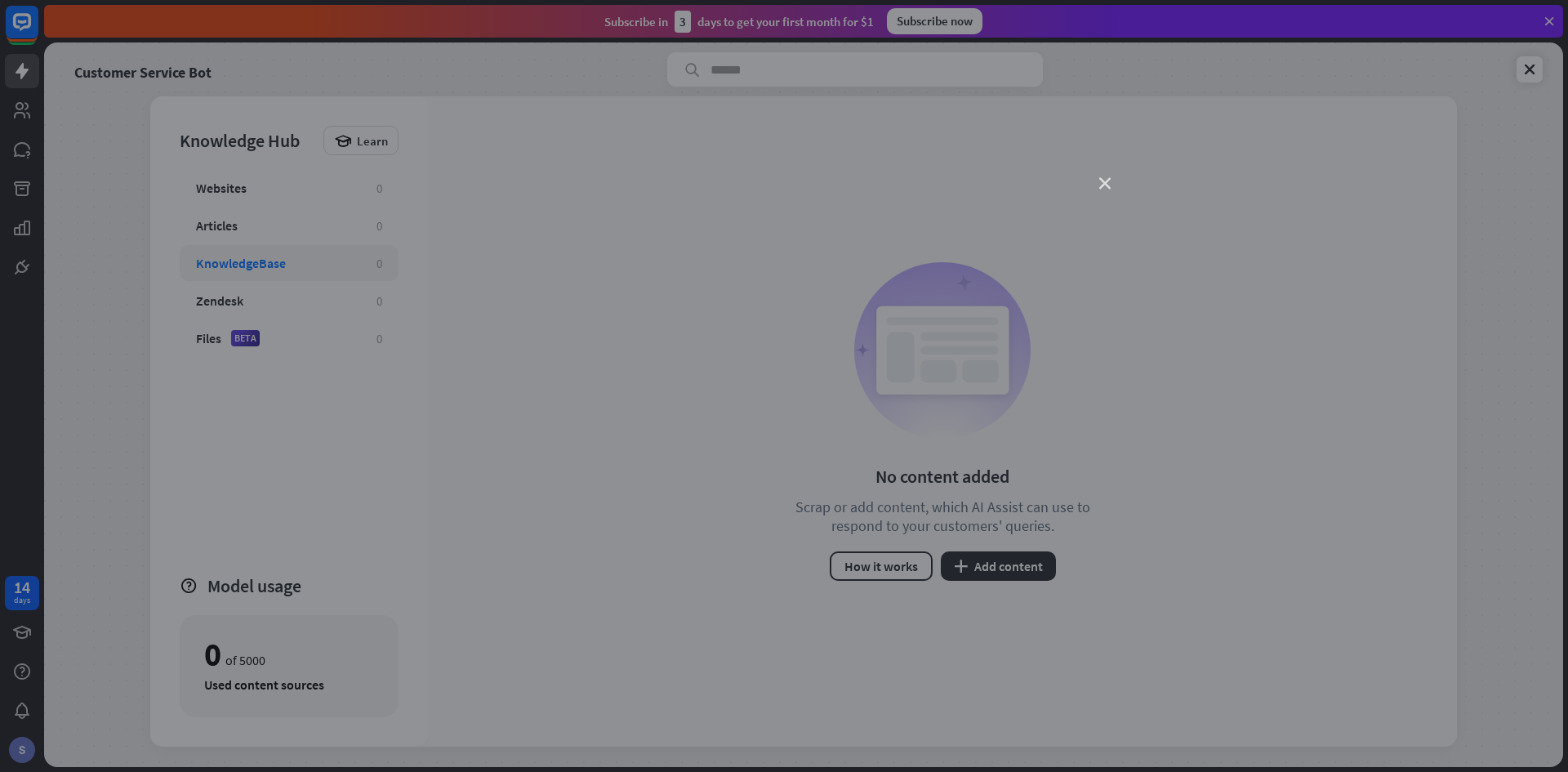
click at [1102, 183] on icon "close" at bounding box center [1104, 183] width 11 height 11
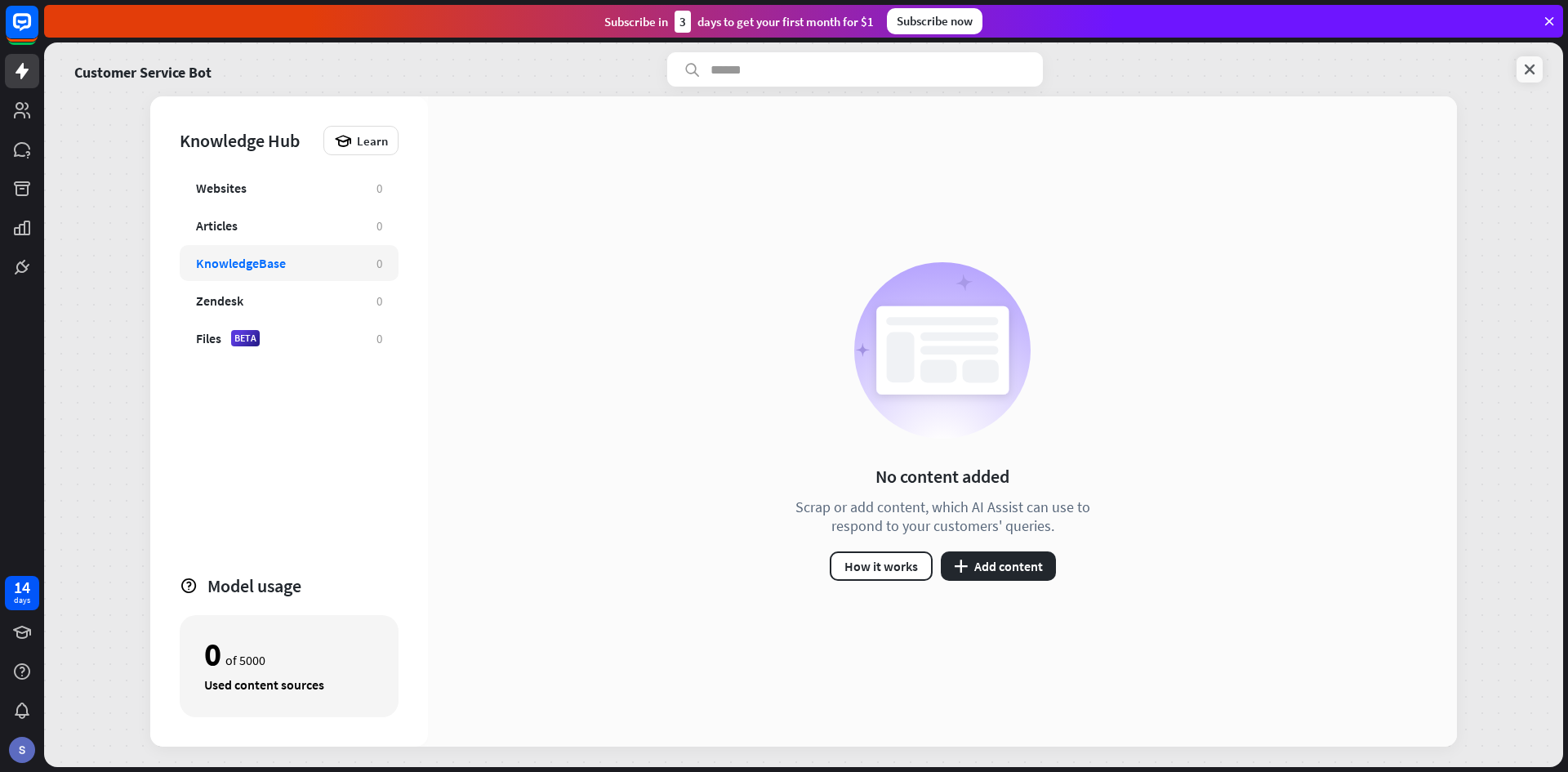
click at [1521, 77] on icon at bounding box center [1529, 69] width 16 height 16
